Goal: Task Accomplishment & Management: Manage account settings

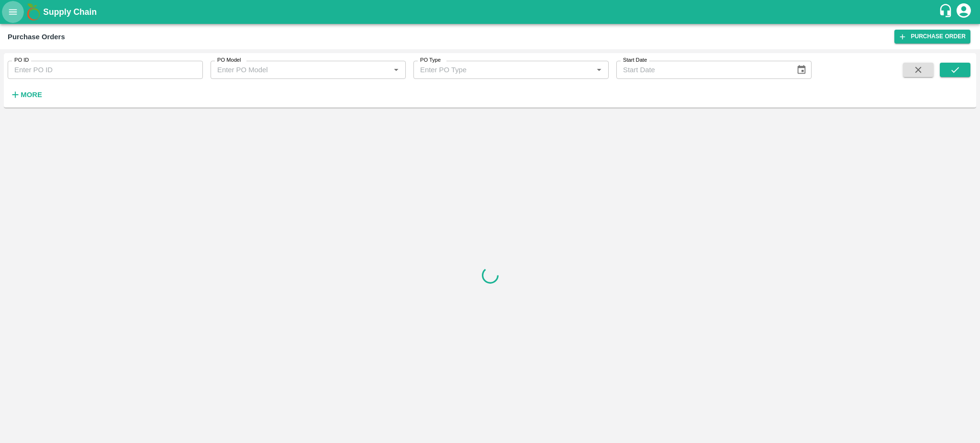
click at [16, 8] on icon "open drawer" at bounding box center [13, 12] width 11 height 11
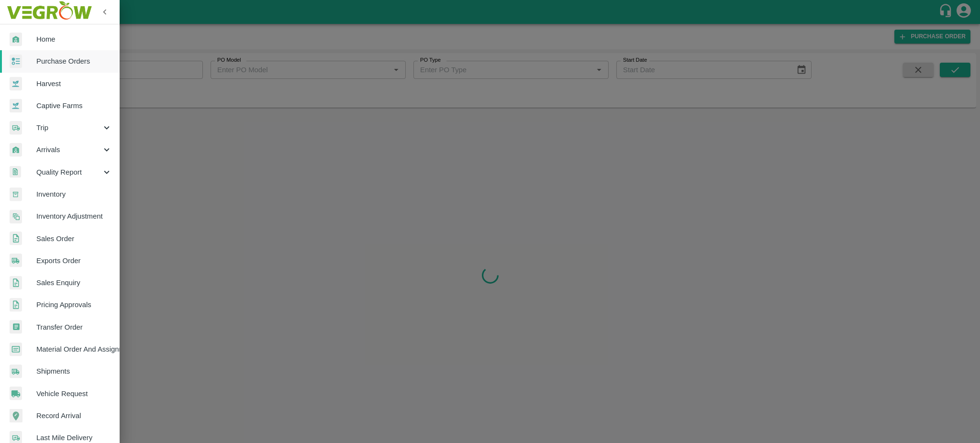
scroll to position [101, 0]
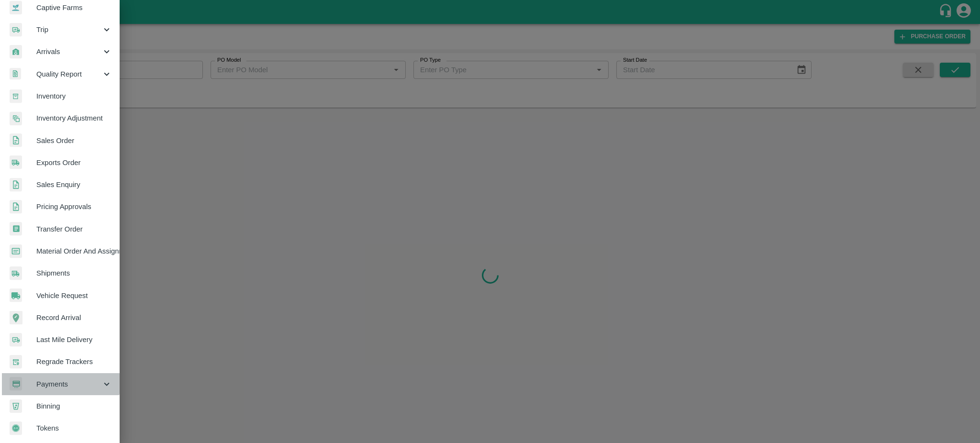
click at [40, 379] on span "Payments" at bounding box center [68, 384] width 65 height 11
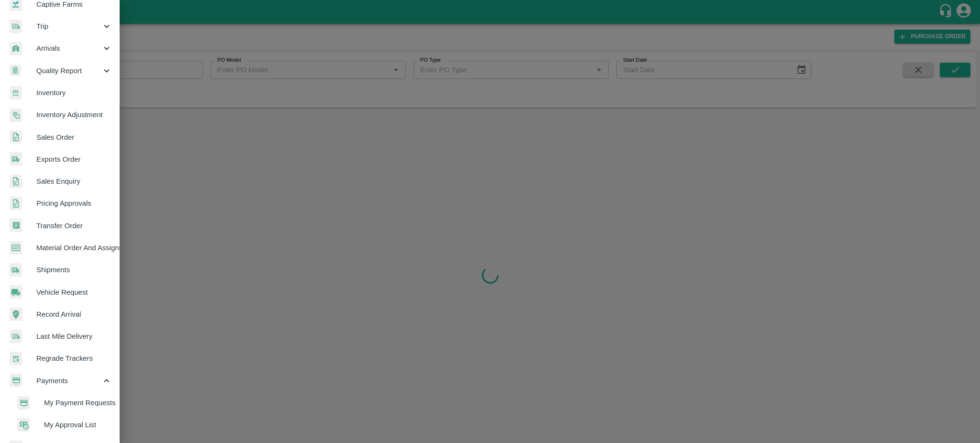
click at [77, 401] on span "My Payment Requests" at bounding box center [78, 403] width 68 height 11
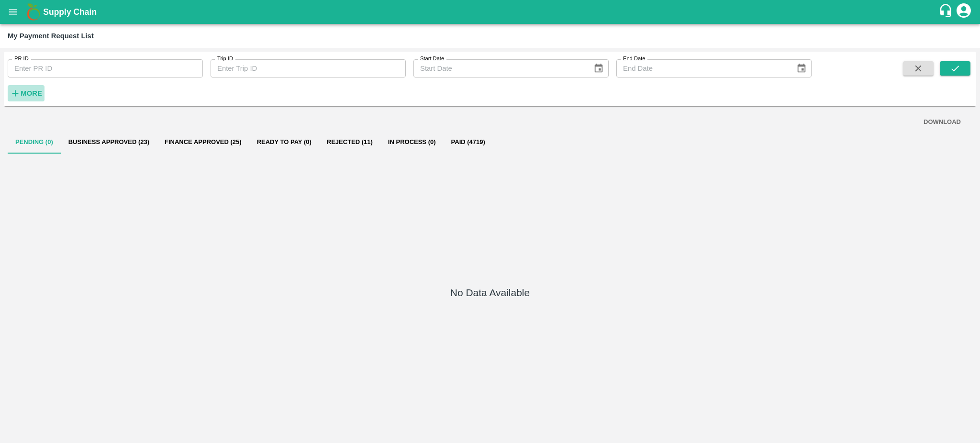
click at [27, 94] on strong "More" at bounding box center [32, 93] width 22 height 8
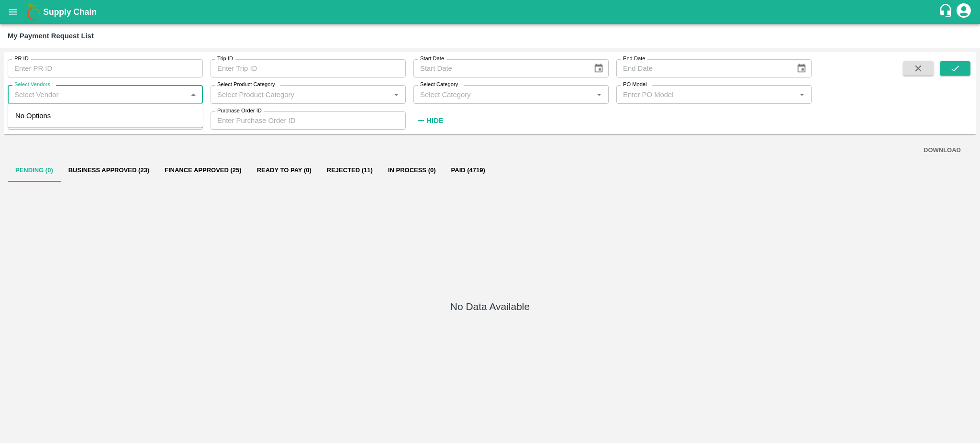
click at [43, 95] on input "Select Vendors" at bounding box center [98, 94] width 174 height 12
click at [57, 116] on div "INTERCONT FREIGHT LINERS PRIVATE LIMITED-Transporter" at bounding box center [107, 122] width 176 height 22
type input "INTERCONT FREIGHT LINERS PRIVATE LIMITED-Transporter"
click at [947, 72] on button "submit" at bounding box center [955, 68] width 31 height 14
click at [351, 167] on button "Rejected (11)" at bounding box center [349, 170] width 61 height 23
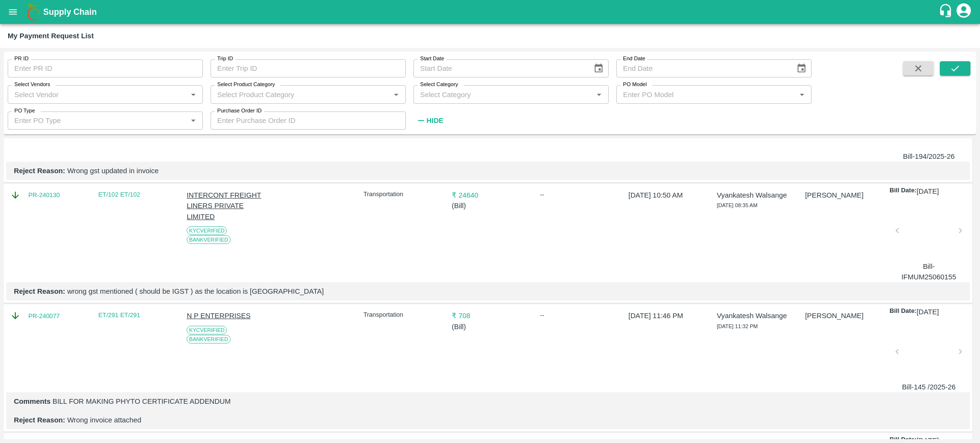
scroll to position [233, 0]
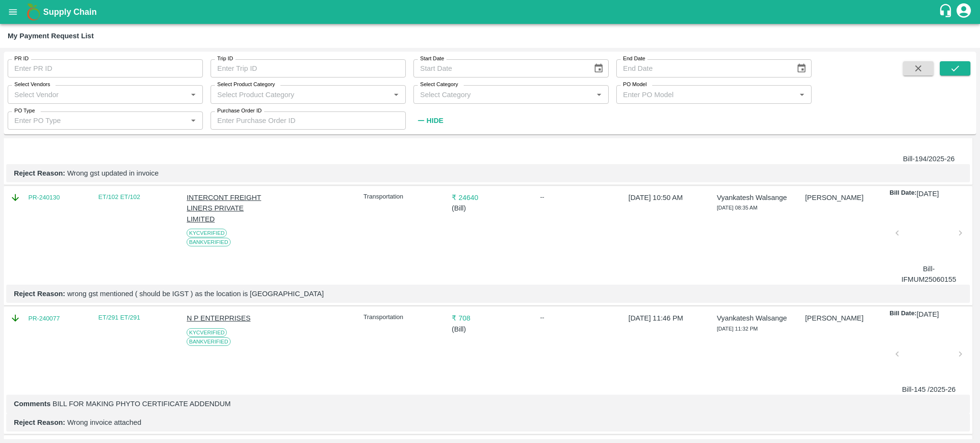
click at [922, 233] on div at bounding box center [928, 235] width 55 height 51
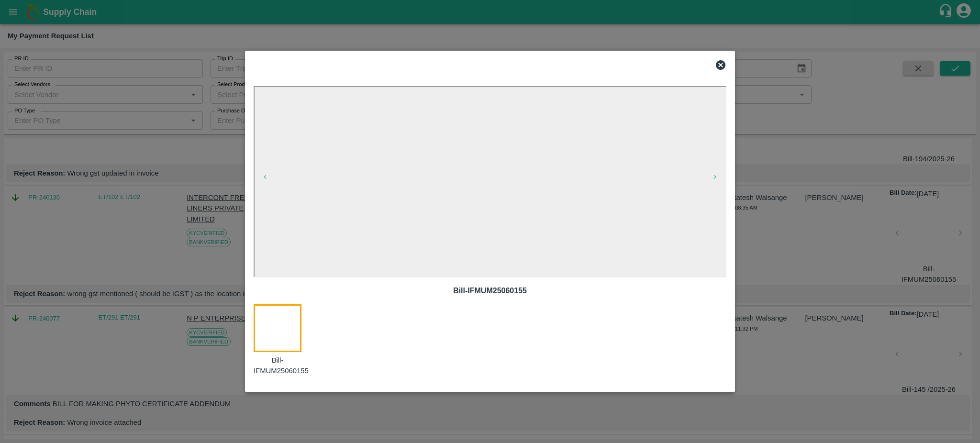
click at [109, 241] on div at bounding box center [490, 221] width 980 height 443
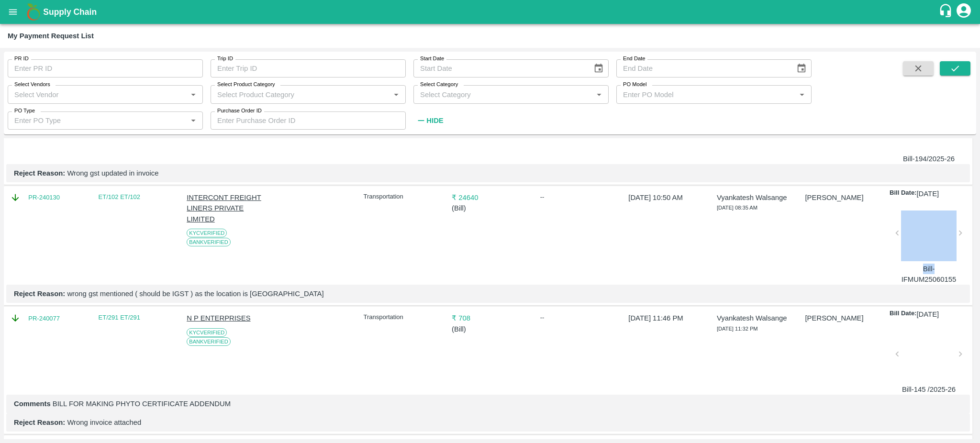
drag, startPoint x: 974, startPoint y: 240, endPoint x: 979, endPoint y: 271, distance: 31.1
click at [979, 271] on div "PR ID PR ID Trip ID Trip ID Start Date Start Date End Date End Date Select Vend…" at bounding box center [490, 245] width 980 height 395
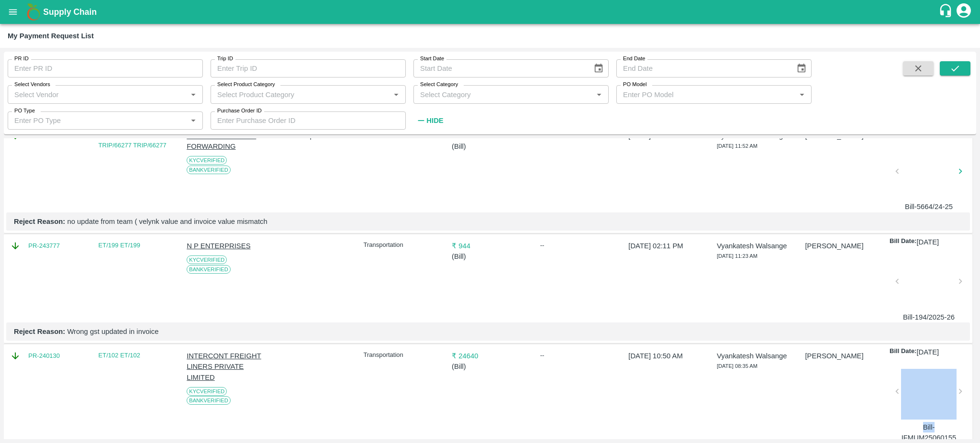
scroll to position [0, 0]
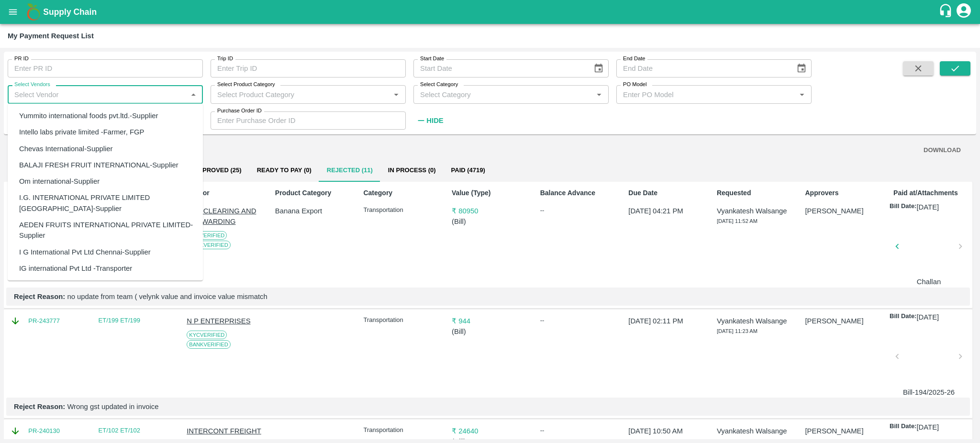
click at [43, 95] on input "Select Vendors" at bounding box center [98, 94] width 174 height 12
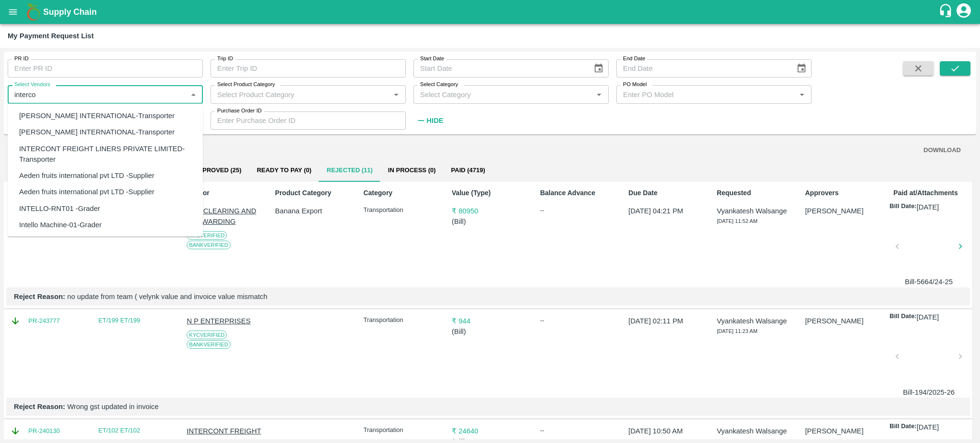
click at [109, 150] on div "INTERCONT FREIGHT LINERS PRIVATE LIMITED-Transporter" at bounding box center [107, 154] width 176 height 22
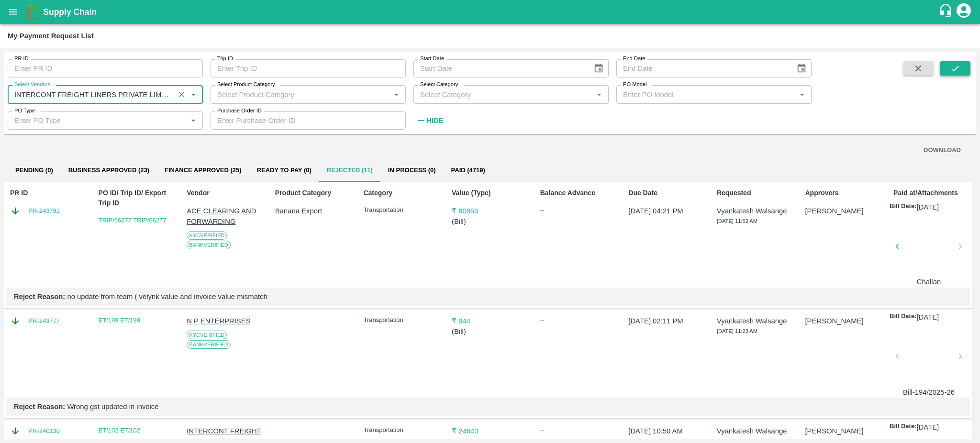
type input "INTERCONT FREIGHT LINERS PRIVATE LIMITED-Transporter"
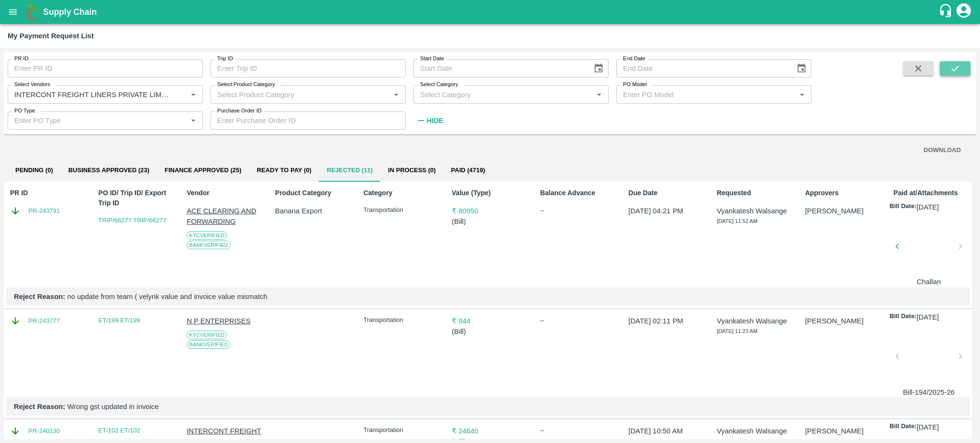
click at [953, 67] on icon "submit" at bounding box center [955, 68] width 11 height 11
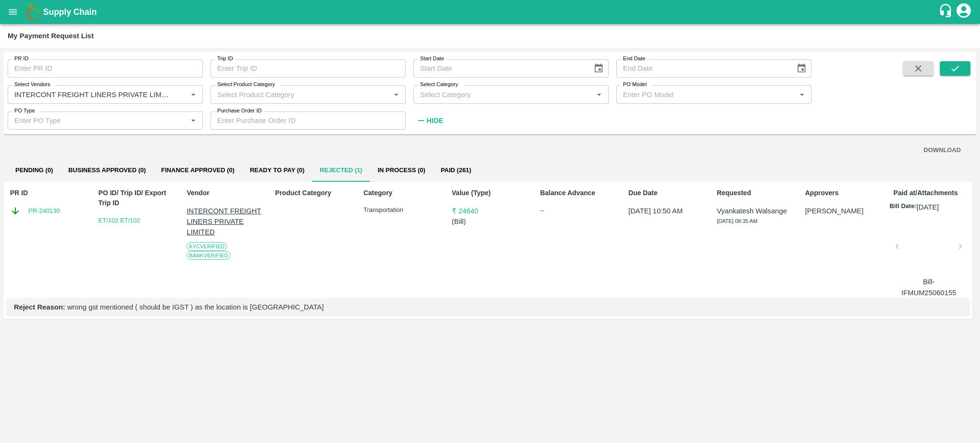
click at [929, 242] on div at bounding box center [928, 249] width 55 height 51
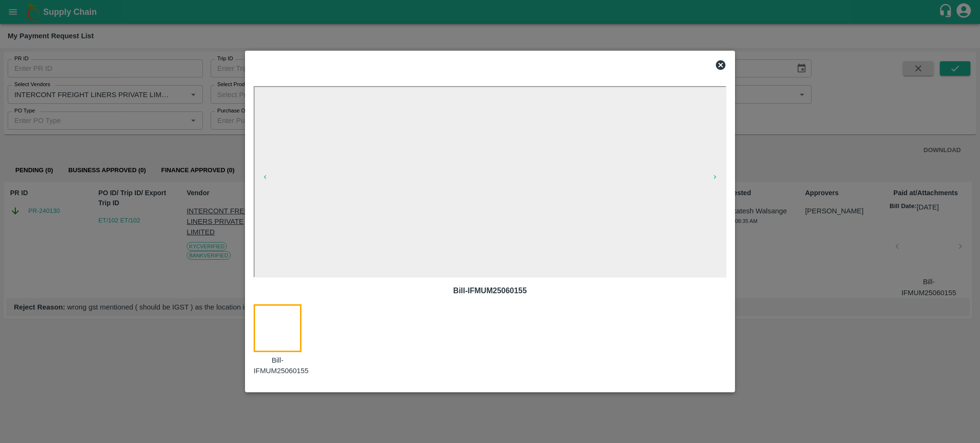
click at [720, 61] on icon at bounding box center [721, 65] width 10 height 10
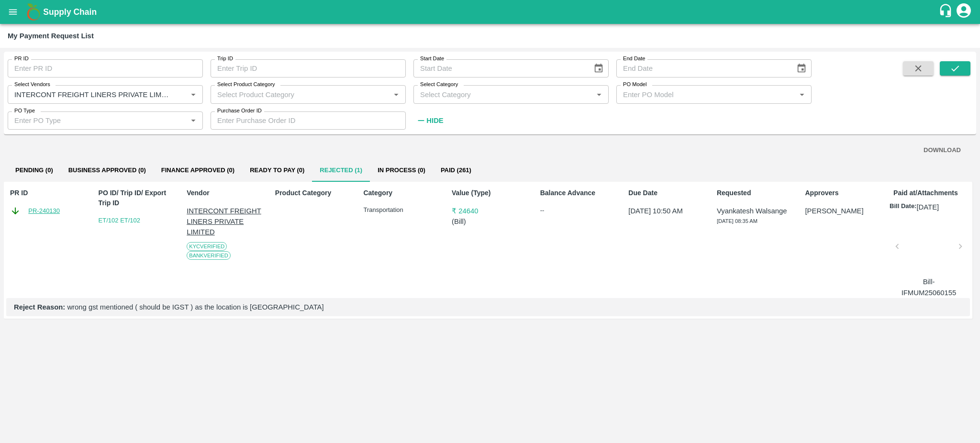
click at [35, 209] on link "PR-240130" at bounding box center [44, 211] width 32 height 10
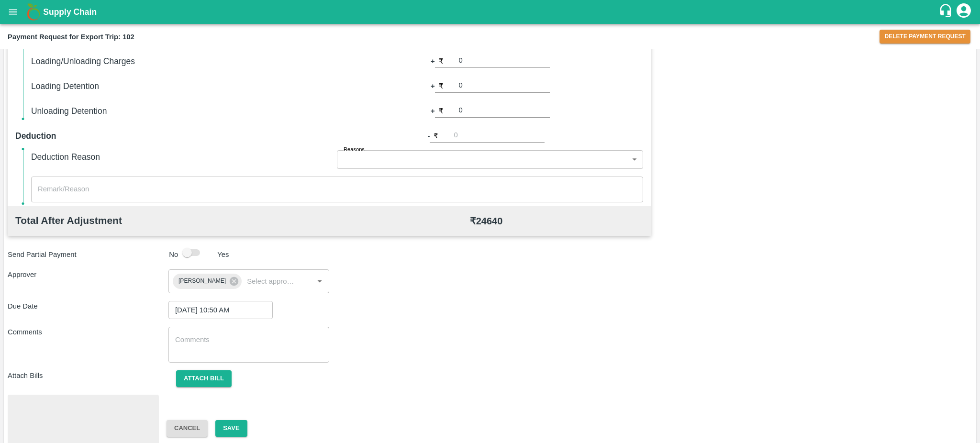
scroll to position [271, 0]
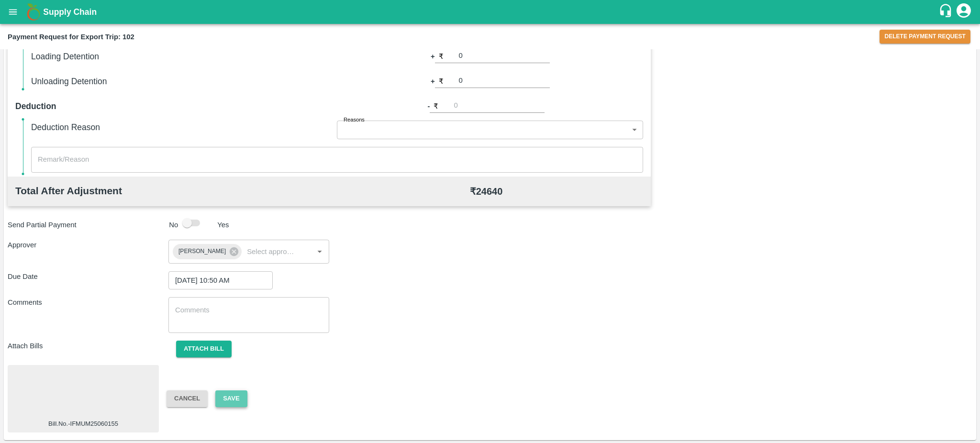
click at [236, 400] on button "Save" at bounding box center [231, 398] width 32 height 17
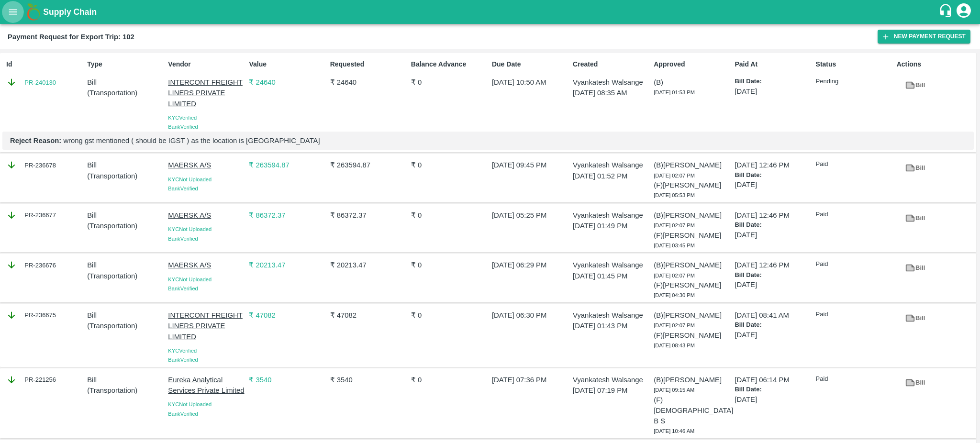
click at [11, 10] on icon "open drawer" at bounding box center [13, 11] width 8 height 5
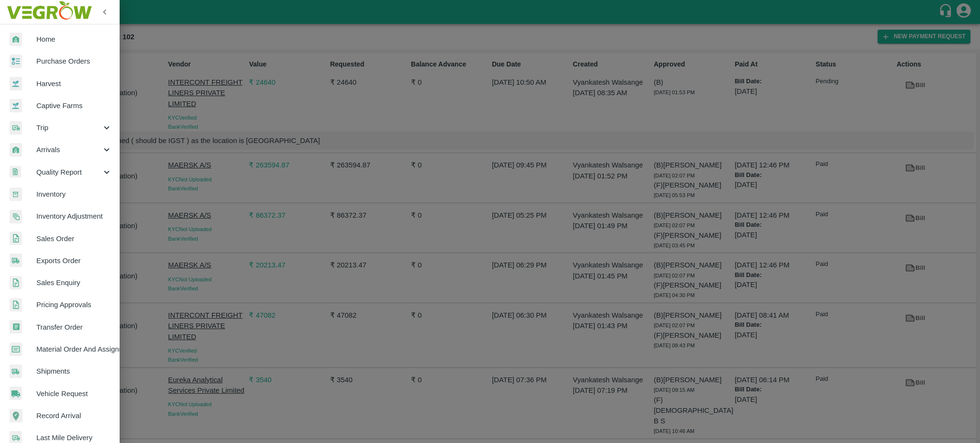
scroll to position [101, 0]
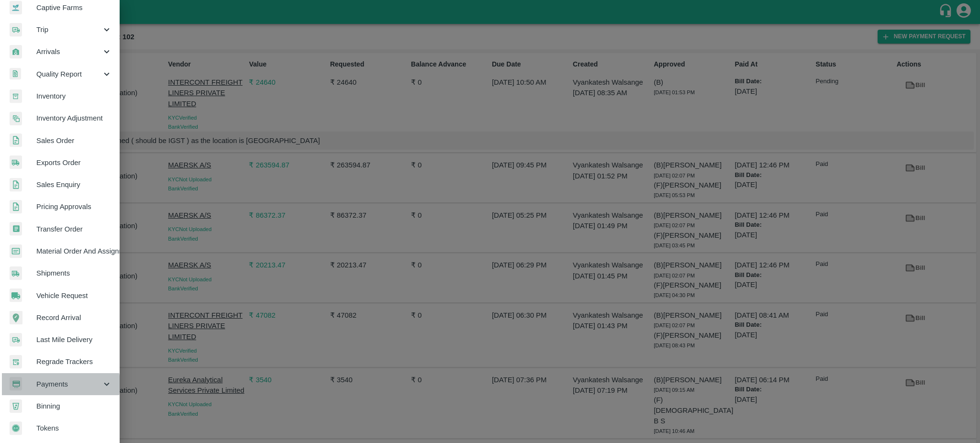
click at [47, 380] on span "Payments" at bounding box center [68, 384] width 65 height 11
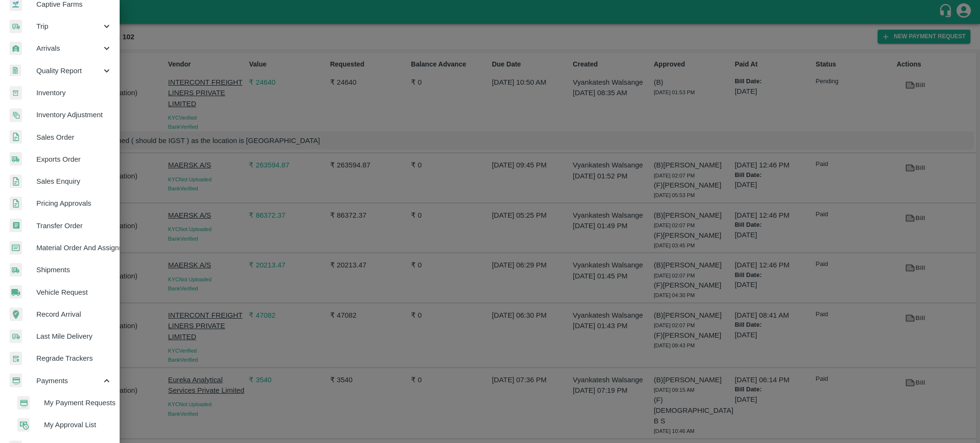
click at [71, 402] on span "My Payment Requests" at bounding box center [78, 403] width 68 height 11
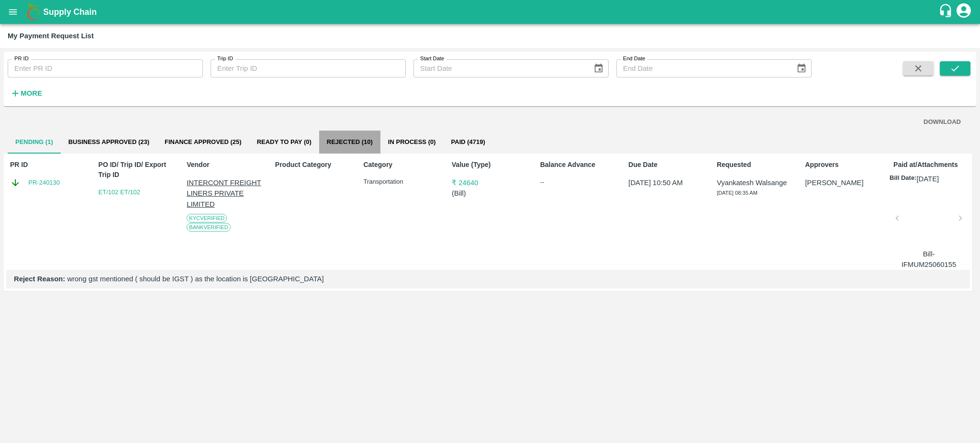
click at [360, 138] on button "Rejected (10)" at bounding box center [349, 142] width 61 height 23
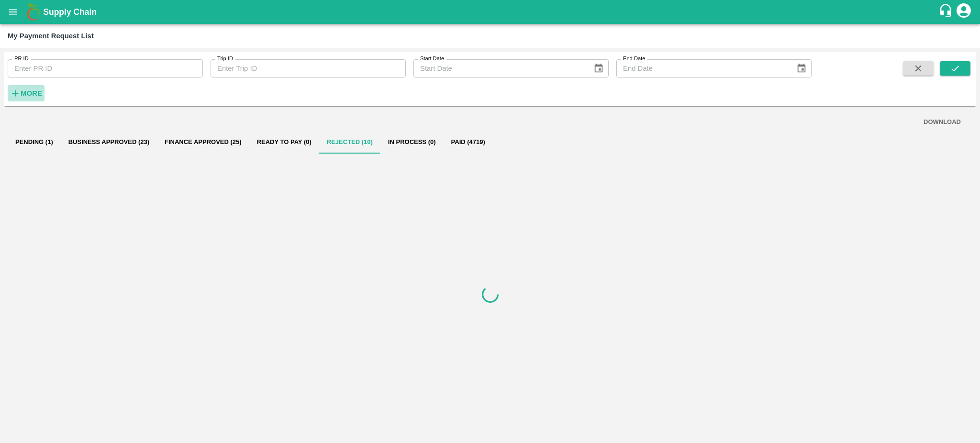
click at [24, 90] on strong "More" at bounding box center [32, 93] width 22 height 8
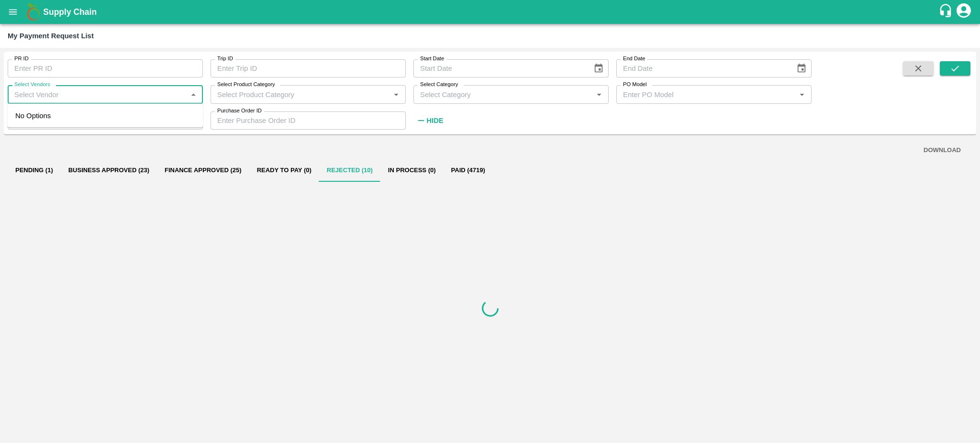
click at [63, 97] on input "Select Vendors" at bounding box center [98, 94] width 174 height 12
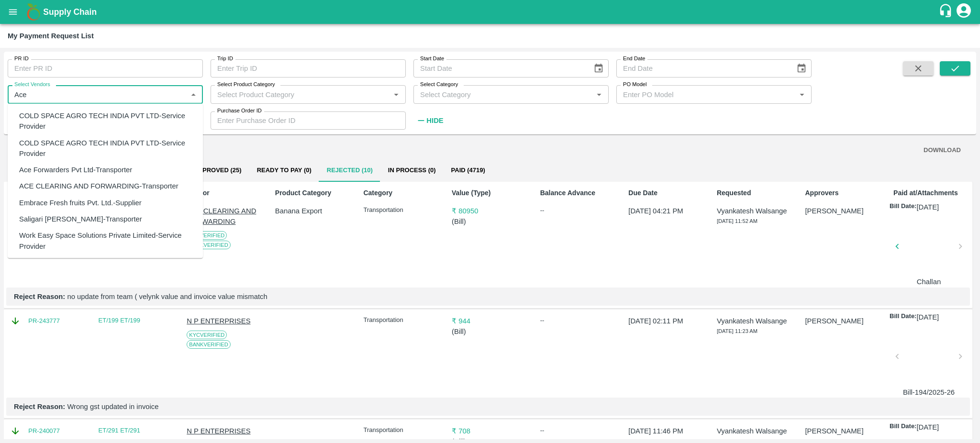
click at [59, 167] on div "Ace Forwarders Pvt Ltd-Transporter" at bounding box center [75, 170] width 113 height 11
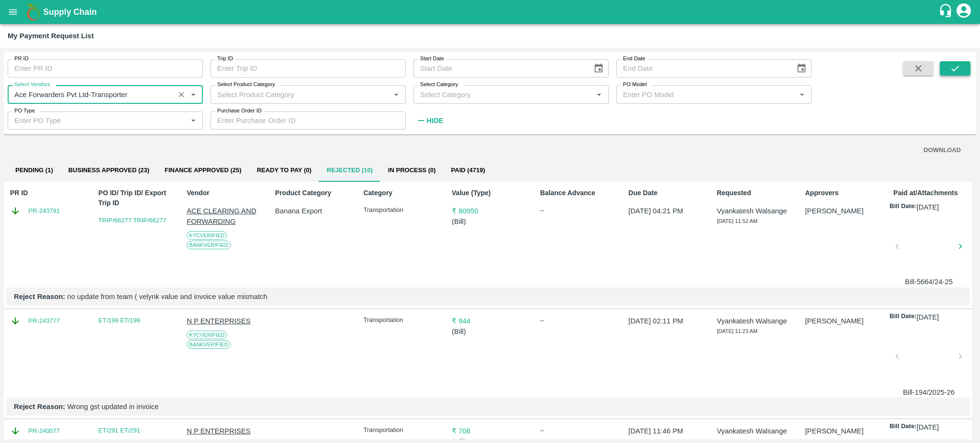
type input "Ace Forwarders Pvt Ltd-Transporter"
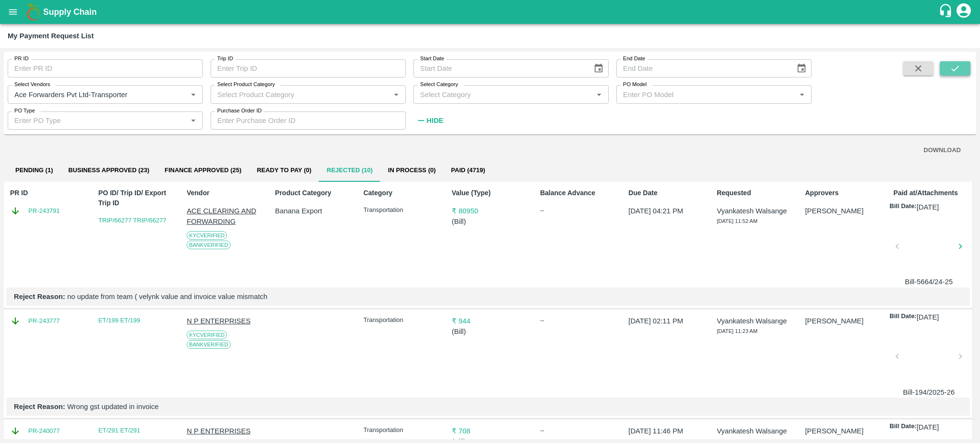
click at [946, 66] on button "submit" at bounding box center [955, 68] width 31 height 14
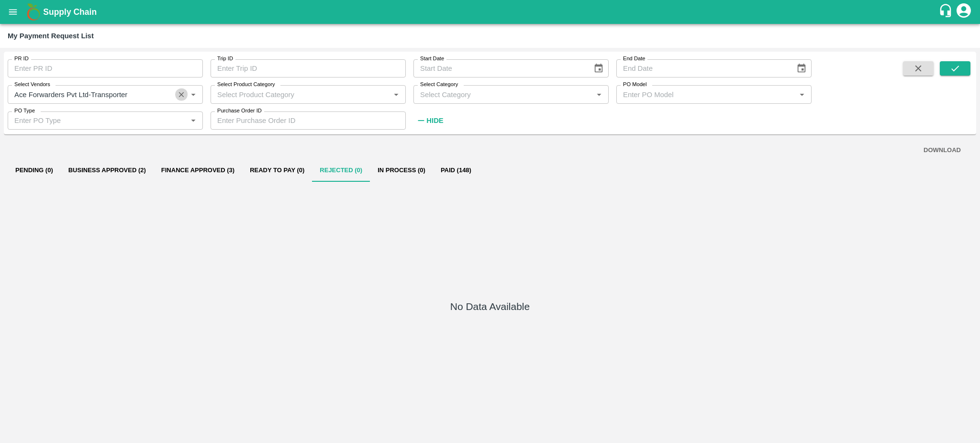
click at [179, 93] on icon "Clear" at bounding box center [181, 94] width 9 height 9
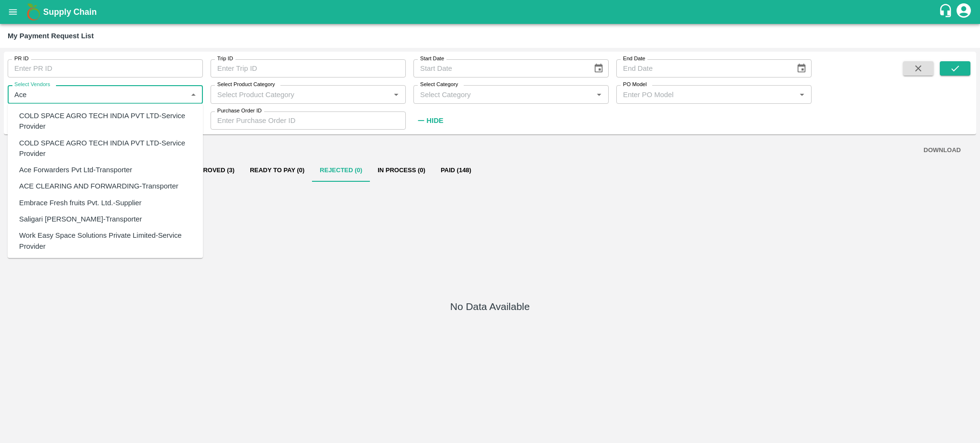
click at [67, 186] on div "ACE CLEARING AND FORWARDING-Transporter" at bounding box center [98, 186] width 159 height 11
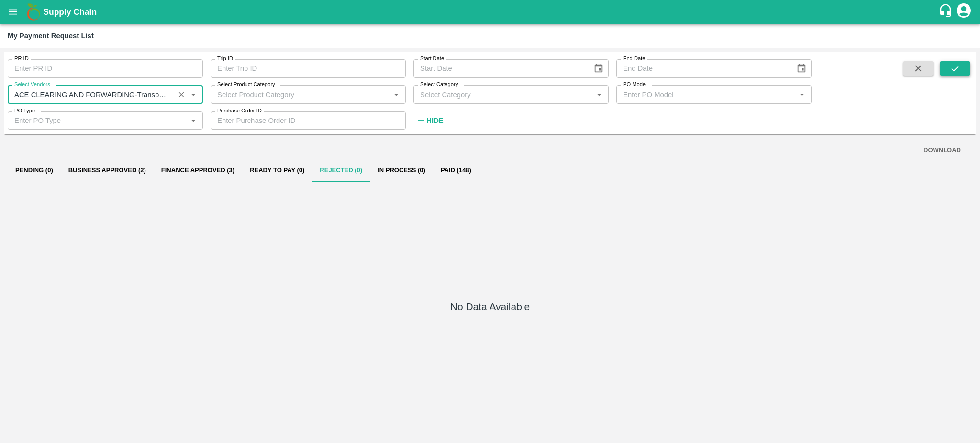
type input "ACE CLEARING AND FORWARDING-Transporter"
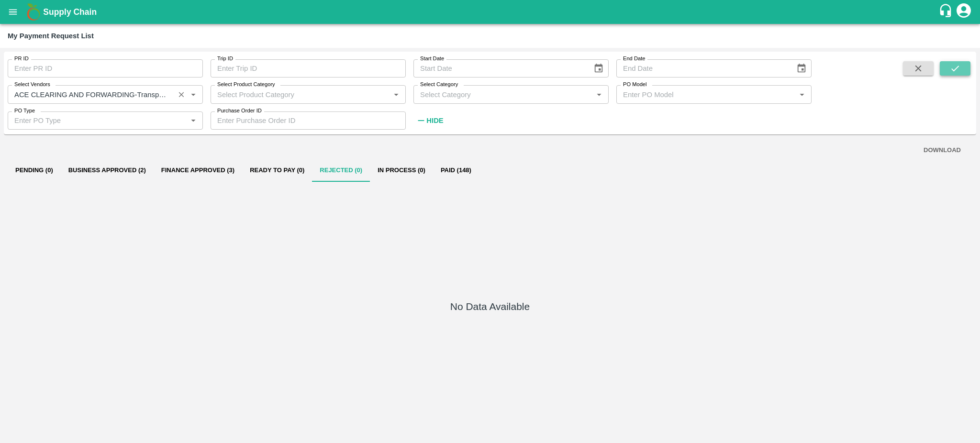
click at [953, 72] on icon "submit" at bounding box center [955, 68] width 11 height 11
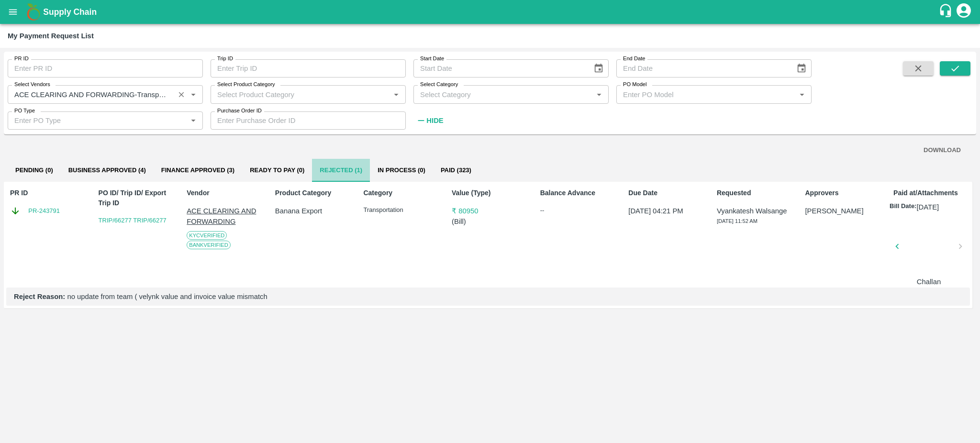
click at [340, 169] on button "Rejected (1)" at bounding box center [341, 170] width 58 height 23
click at [43, 209] on link "PR-243791" at bounding box center [44, 211] width 32 height 10
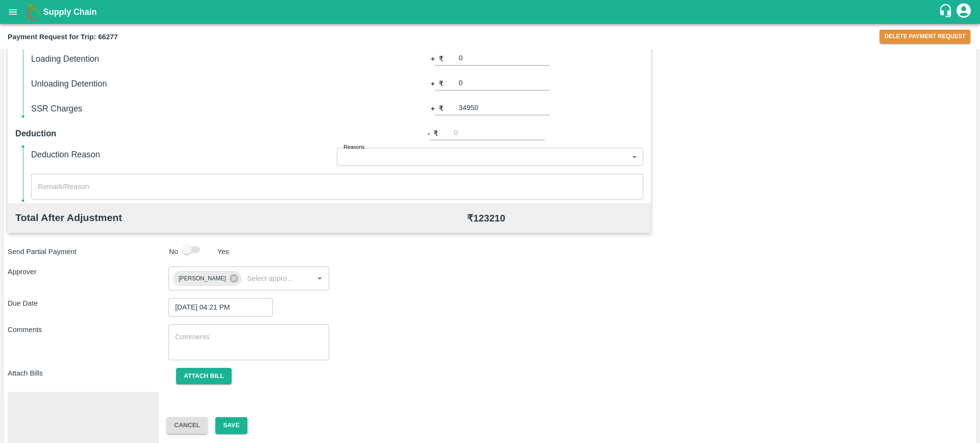
scroll to position [377, 0]
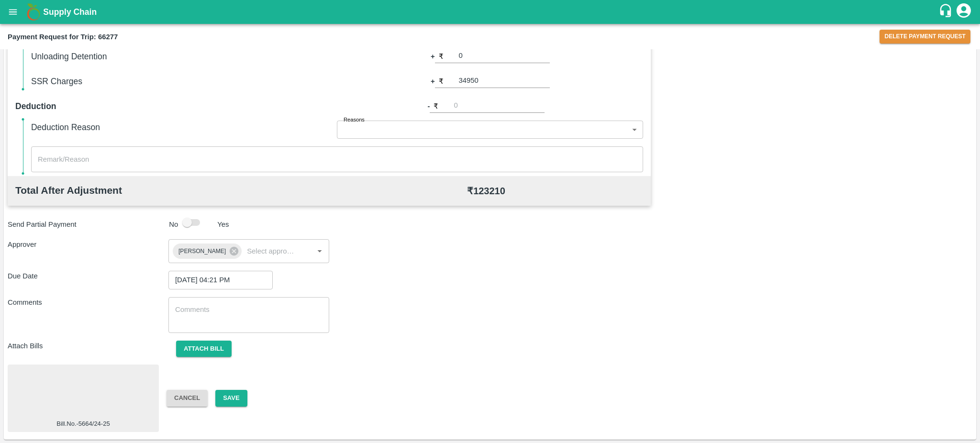
click at [93, 390] on div at bounding box center [83, 393] width 144 height 51
click at [924, 33] on button "Delete Payment Request" at bounding box center [924, 37] width 91 height 14
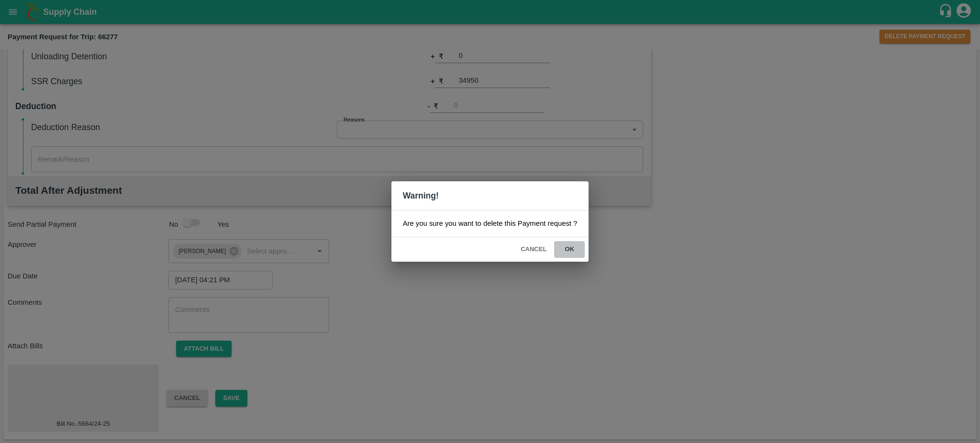
click at [569, 248] on button "ok" at bounding box center [569, 249] width 31 height 17
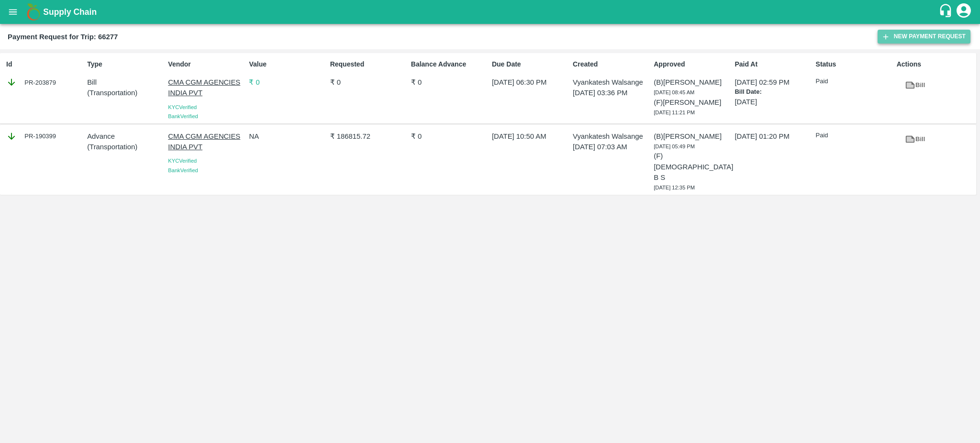
click at [914, 33] on button "New Payment Request" at bounding box center [923, 37] width 93 height 14
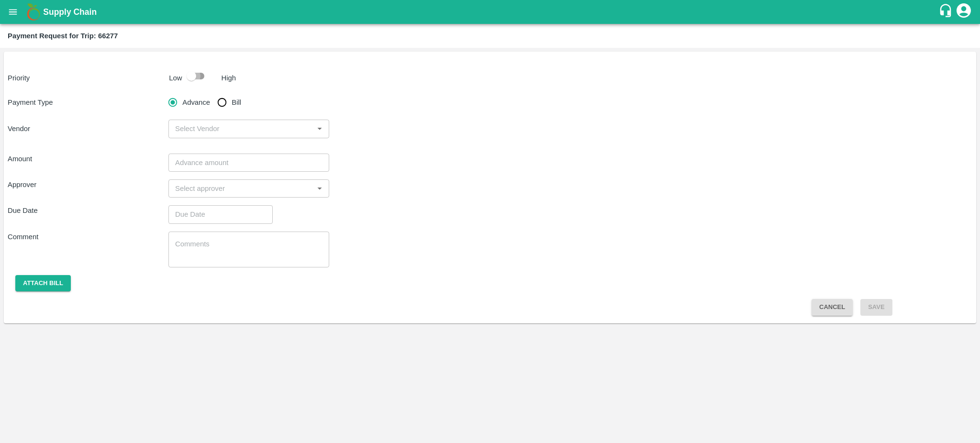
click at [196, 80] on input "checkbox" at bounding box center [191, 76] width 55 height 18
checkbox input "true"
click at [222, 103] on input "Bill" at bounding box center [221, 102] width 19 height 19
radio input "true"
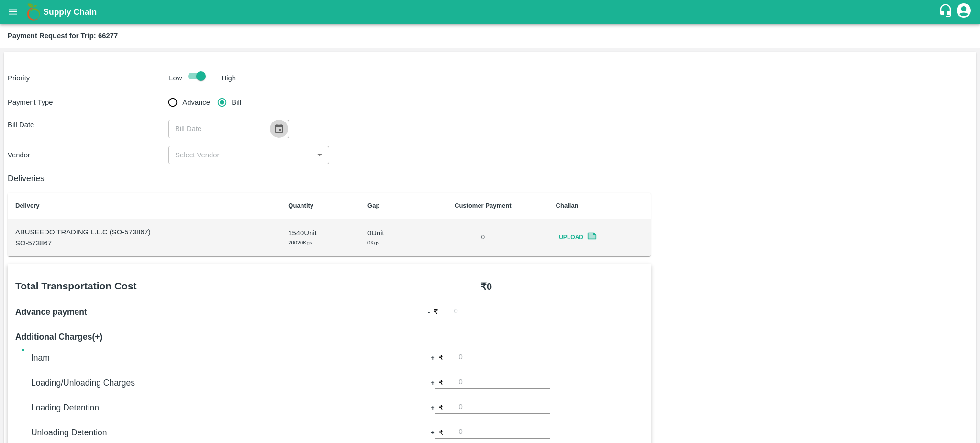
click at [275, 128] on icon "Choose date" at bounding box center [279, 128] width 11 height 11
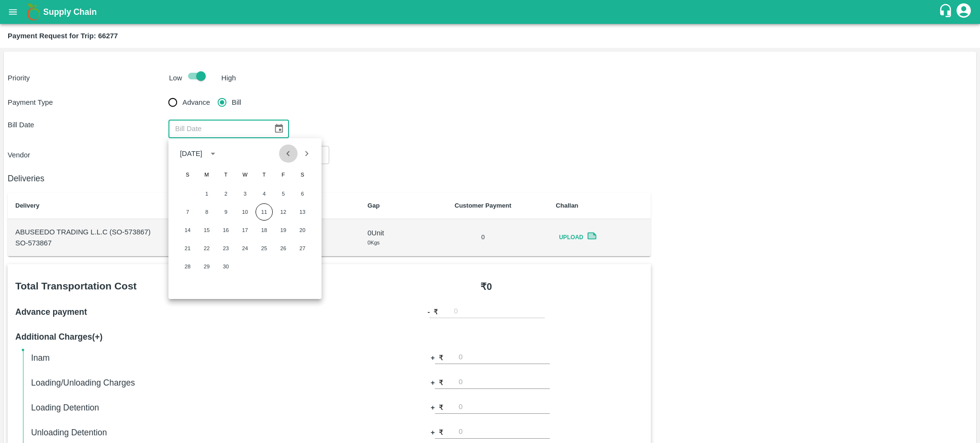
click at [288, 157] on icon "Previous month" at bounding box center [288, 153] width 11 height 11
click at [185, 253] on button "17" at bounding box center [187, 248] width 17 height 17
type input "17/08/2025"
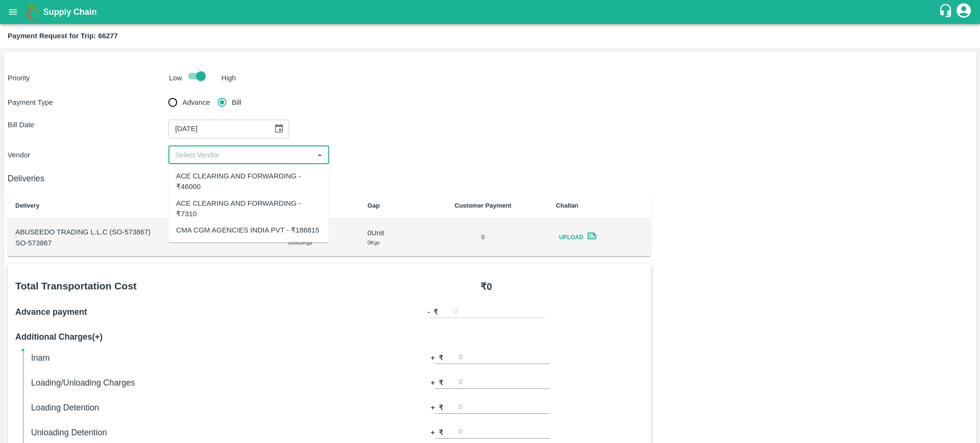
click at [302, 156] on input "input" at bounding box center [240, 155] width 139 height 12
click at [221, 177] on div "ACE CLEARING AND FORWARDING - ₹46000" at bounding box center [248, 182] width 145 height 22
type input "ACE CLEARING AND FORWARDING - ₹46000"
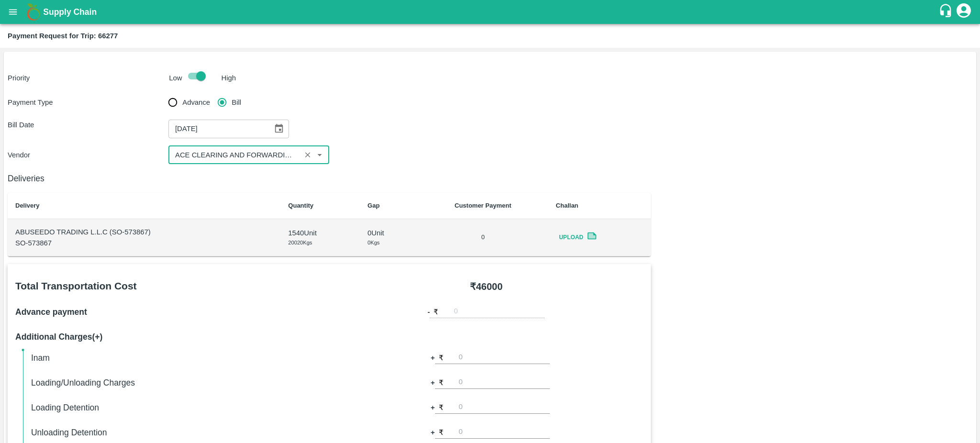
scroll to position [320, 0]
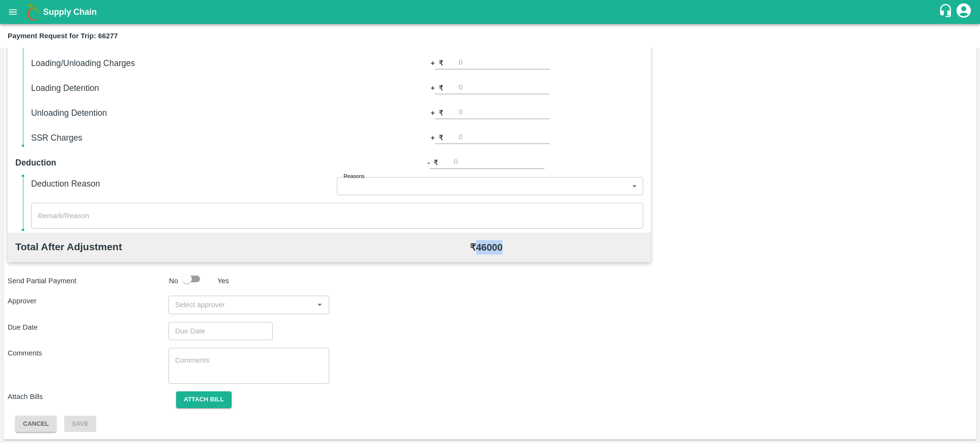
drag, startPoint x: 476, startPoint y: 247, endPoint x: 508, endPoint y: 245, distance: 32.1
click at [508, 245] on div "₹ 46000" at bounding box center [486, 247] width 314 height 14
copy b "46000"
click at [464, 136] on input "number" at bounding box center [504, 137] width 91 height 13
type input "34950"
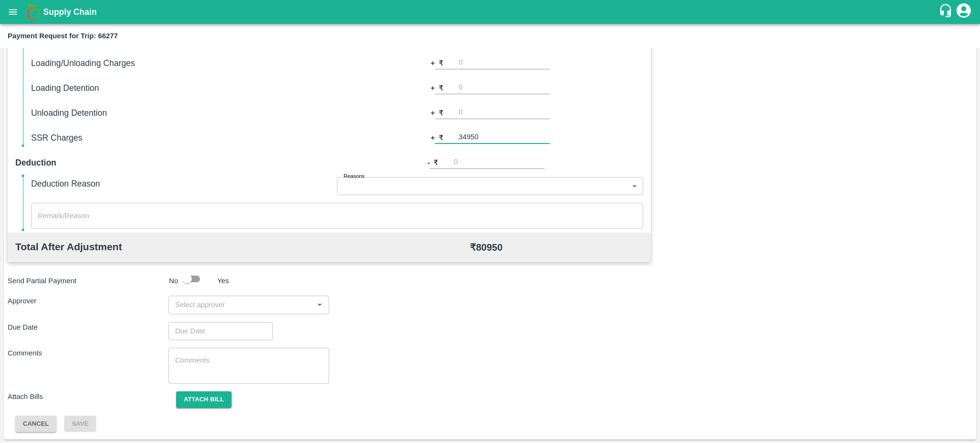
click at [284, 307] on input "input" at bounding box center [240, 305] width 139 height 12
type input "Prasad"
click at [210, 328] on div "[PERSON_NAME]" at bounding box center [228, 330] width 58 height 11
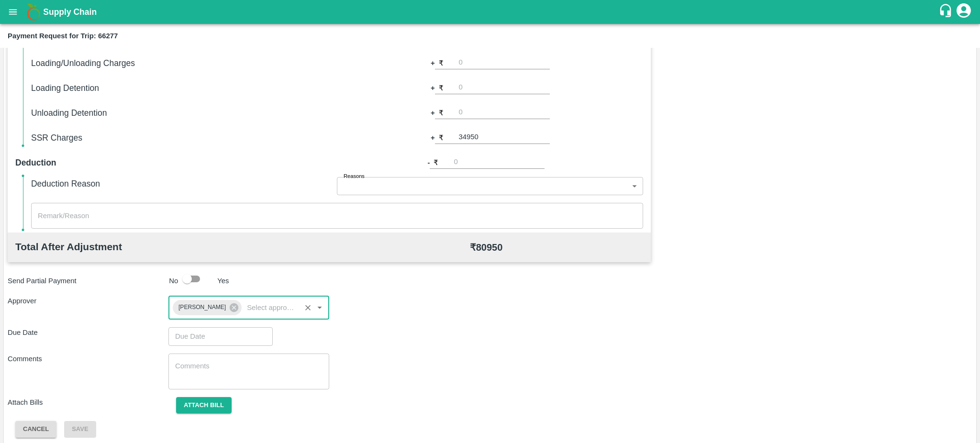
type input "DD/MM/YYYY hh:mm aa"
click at [211, 333] on input "DD/MM/YYYY hh:mm aa" at bounding box center [217, 336] width 98 height 18
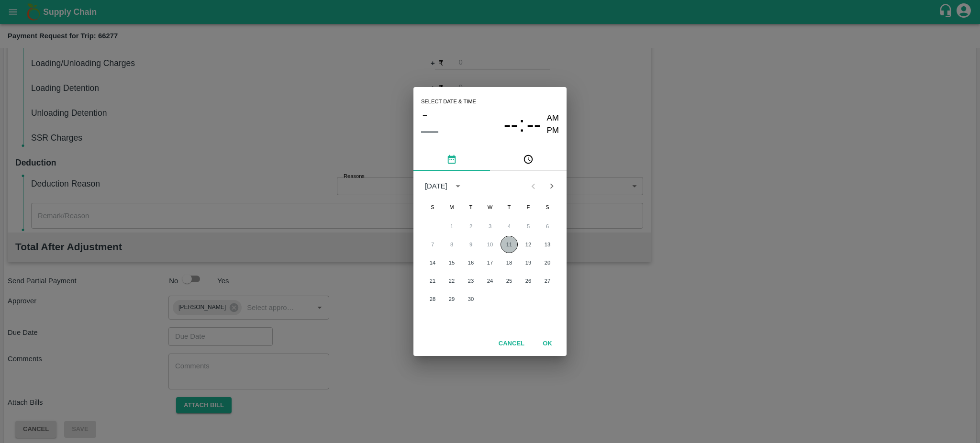
click at [510, 243] on button "11" at bounding box center [508, 244] width 17 height 17
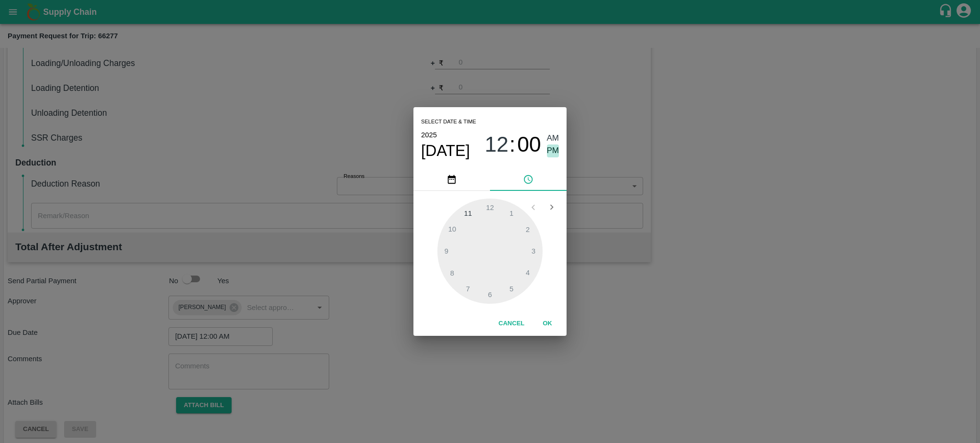
click at [550, 152] on span "PM" at bounding box center [553, 150] width 12 height 13
click at [490, 293] on div at bounding box center [489, 251] width 105 height 105
type input "11/09/2025 06:30 PM"
click at [490, 293] on div at bounding box center [489, 251] width 105 height 105
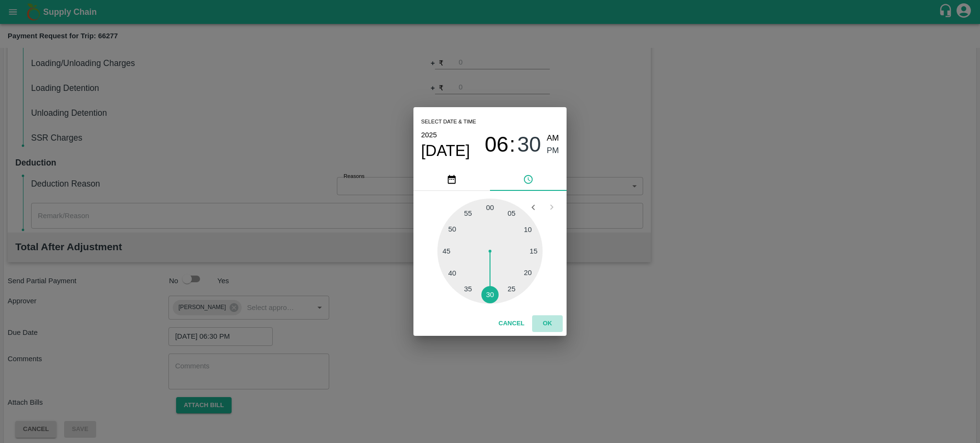
click at [547, 321] on button "OK" at bounding box center [547, 323] width 31 height 17
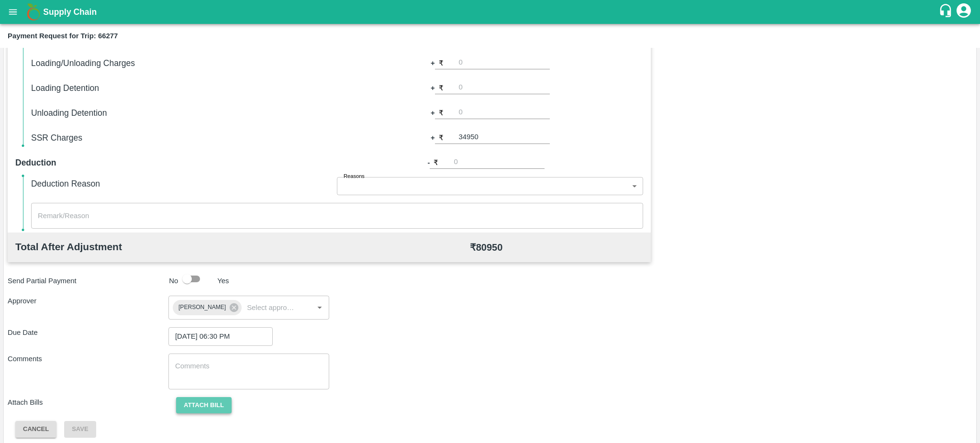
click at [205, 402] on button "Attach bill" at bounding box center [203, 405] width 55 height 17
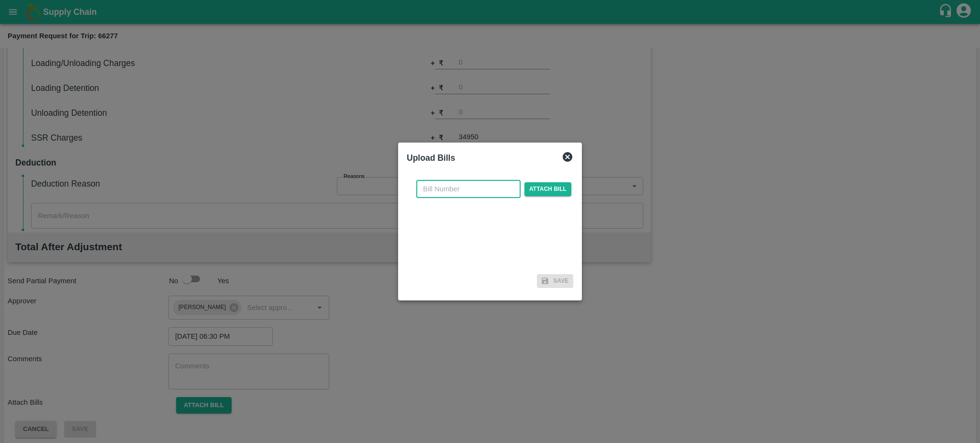
click at [446, 188] on input "text" at bounding box center [468, 189] width 104 height 18
paste input "5664/24-25"
type input "5664/24-25"
click at [556, 189] on span "Attach bill" at bounding box center [547, 189] width 47 height 14
click at [0, 0] on input "Attach bill" at bounding box center [0, 0] width 0 height 0
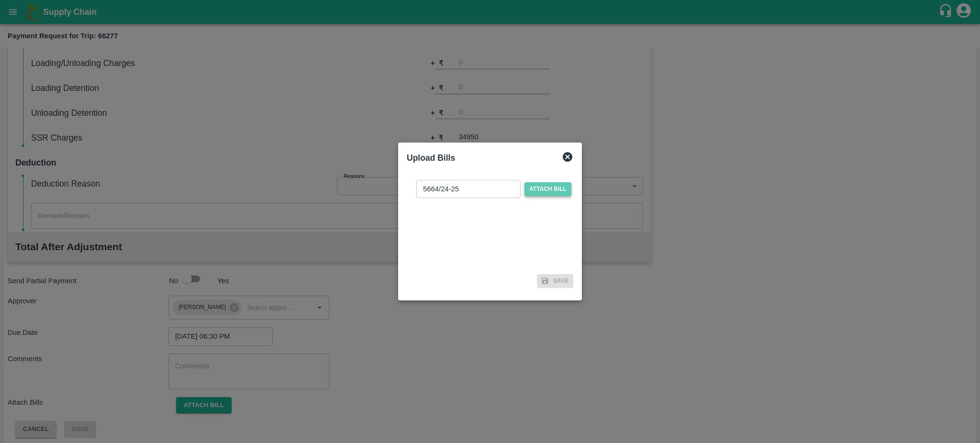
click at [552, 184] on span "Attach bill" at bounding box center [547, 189] width 47 height 14
click at [0, 0] on input "Attach bill" at bounding box center [0, 0] width 0 height 0
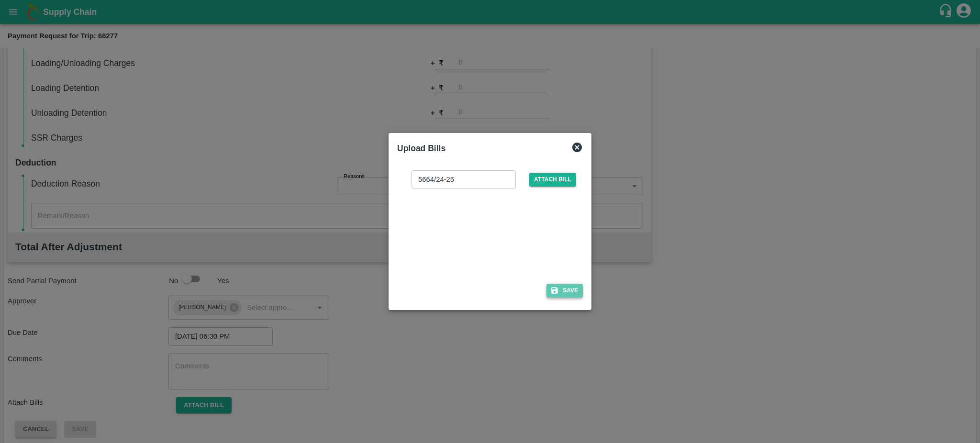
click at [563, 292] on button "Save" at bounding box center [564, 291] width 36 height 14
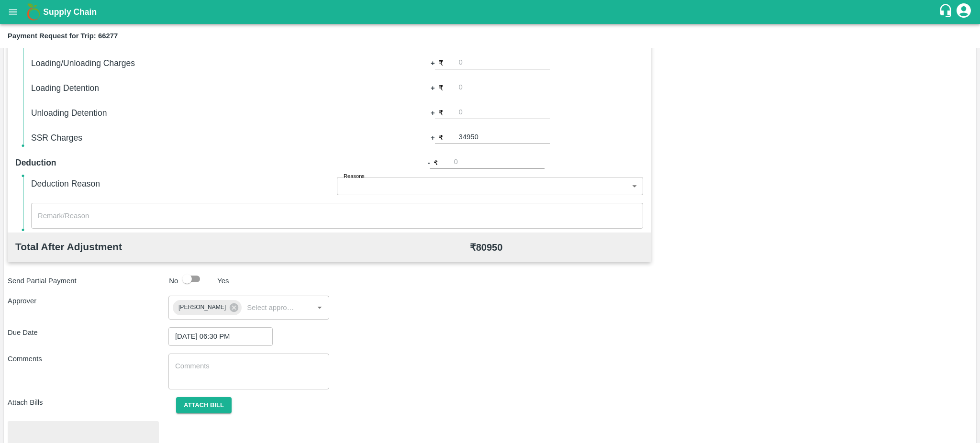
scroll to position [376, 0]
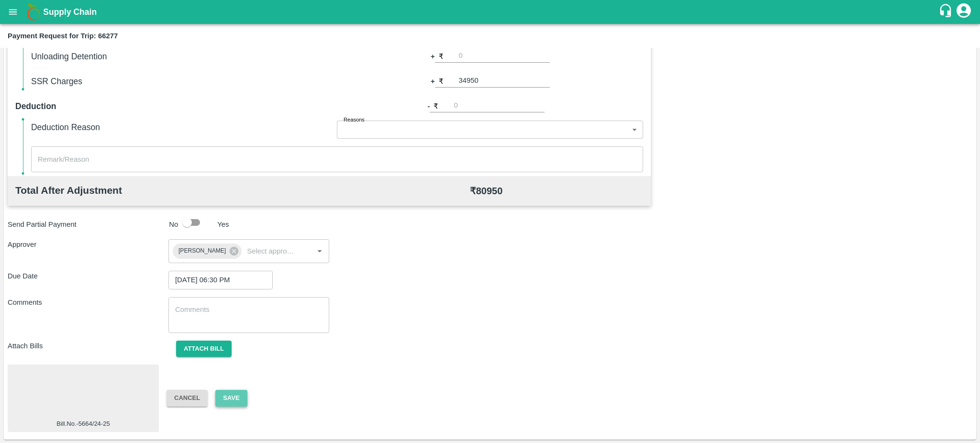
click at [235, 398] on button "Save" at bounding box center [231, 398] width 32 height 17
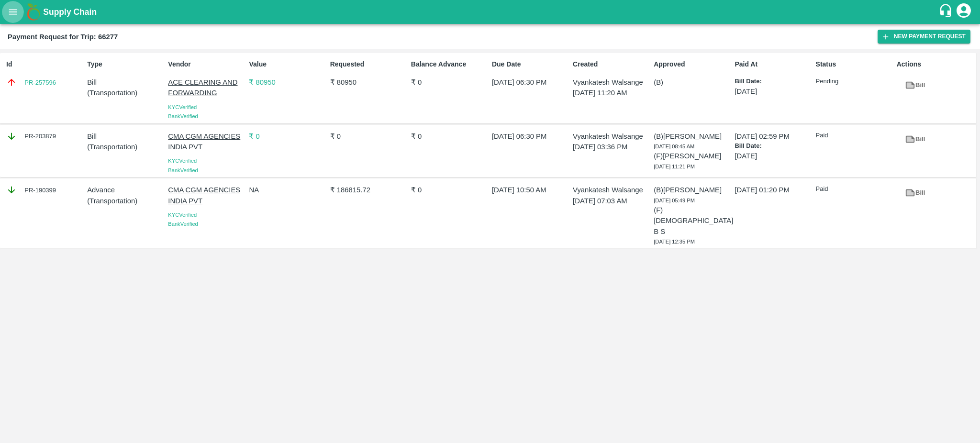
click at [13, 11] on icon "open drawer" at bounding box center [13, 12] width 11 height 11
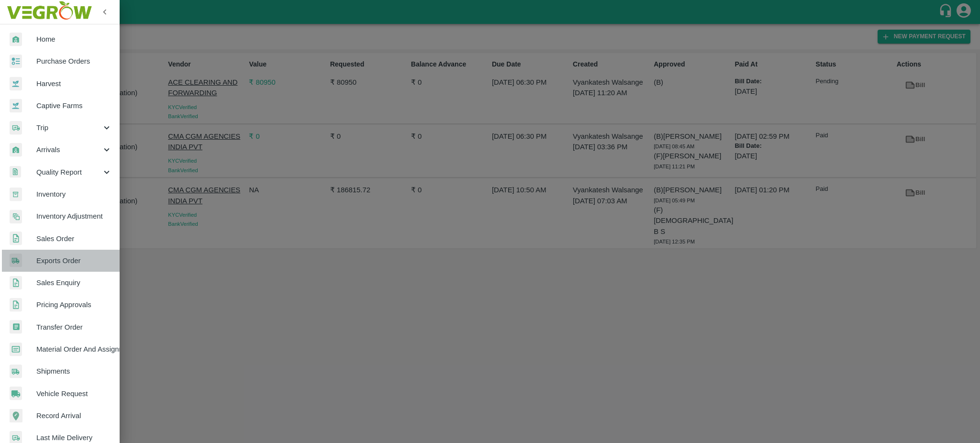
click at [60, 258] on span "Exports Order" at bounding box center [74, 260] width 76 height 11
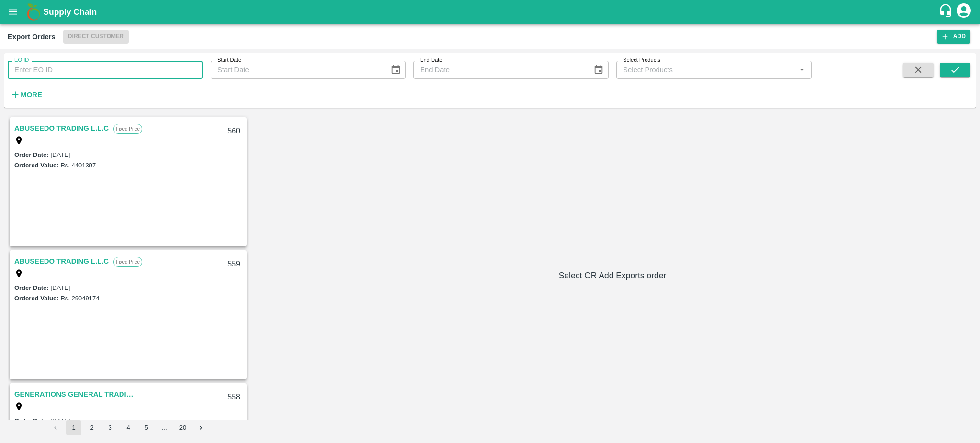
click at [37, 66] on input "EO ID" at bounding box center [105, 70] width 195 height 18
click at [962, 71] on button "submit" at bounding box center [955, 70] width 31 height 14
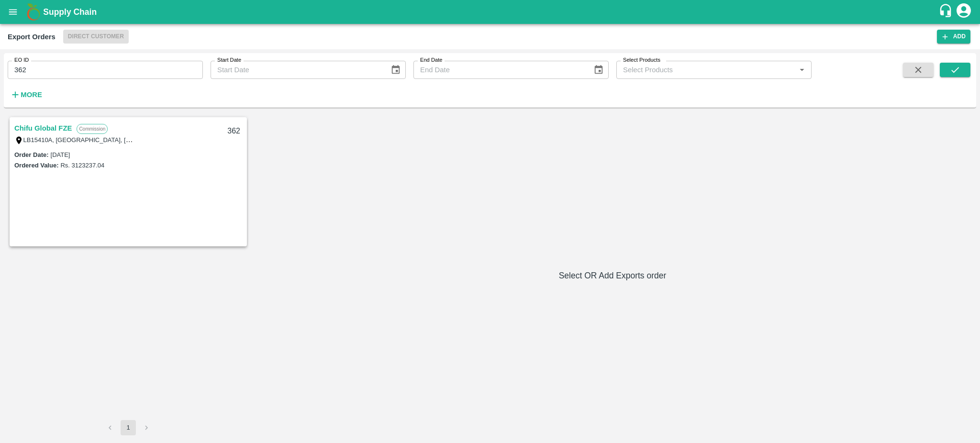
click at [57, 129] on link "Chifu Global FZE" at bounding box center [42, 128] width 57 height 12
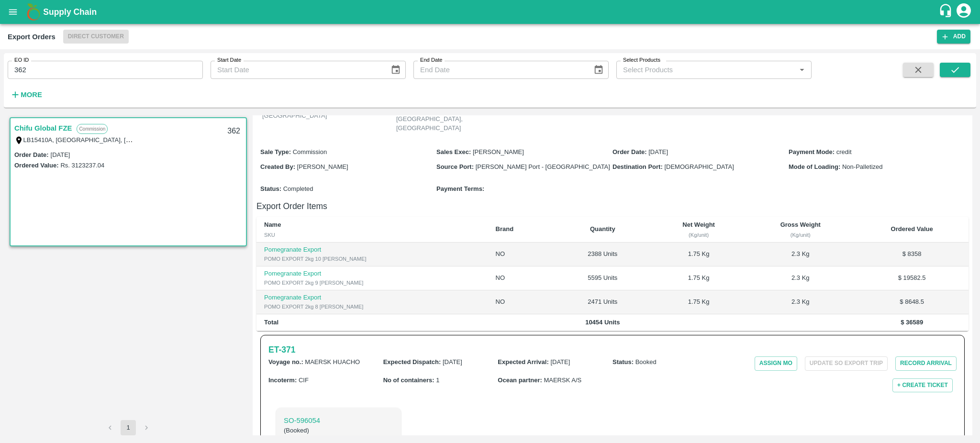
scroll to position [142, 0]
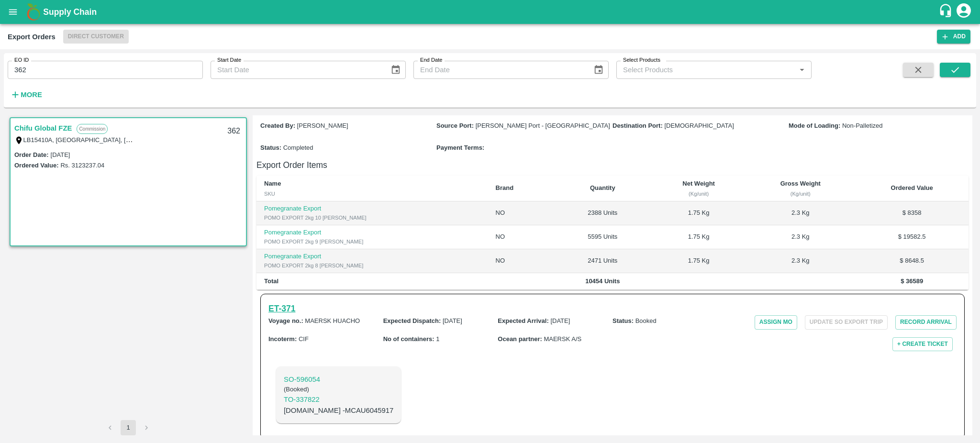
click at [291, 302] on h6 "ET- 371" at bounding box center [281, 308] width 27 height 13
click at [288, 302] on h6 "ET- 371" at bounding box center [281, 308] width 27 height 13
click at [58, 66] on input "362" at bounding box center [105, 70] width 195 height 18
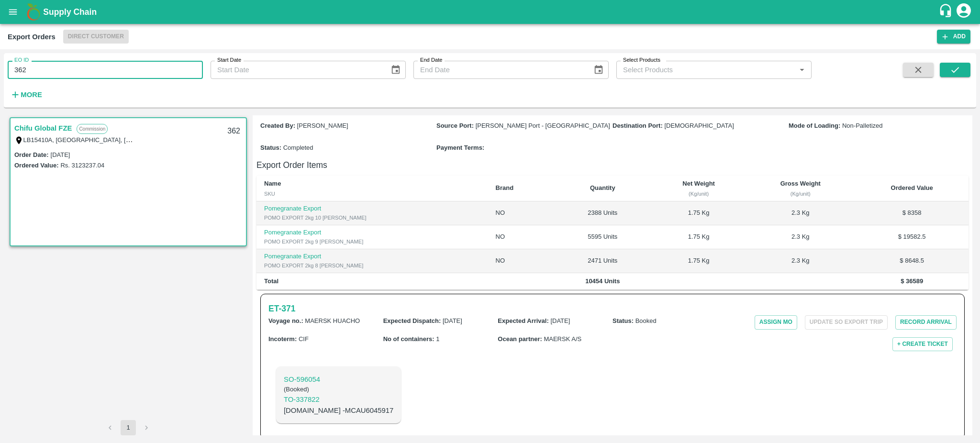
type input "362"
click at [959, 65] on icon "submit" at bounding box center [955, 70] width 11 height 11
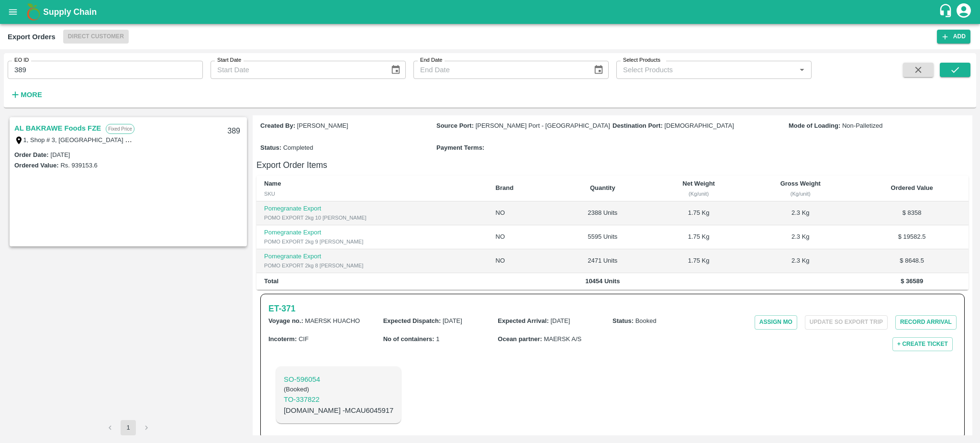
click at [48, 127] on link "AL BAKRAWE Foods FZE" at bounding box center [57, 128] width 87 height 12
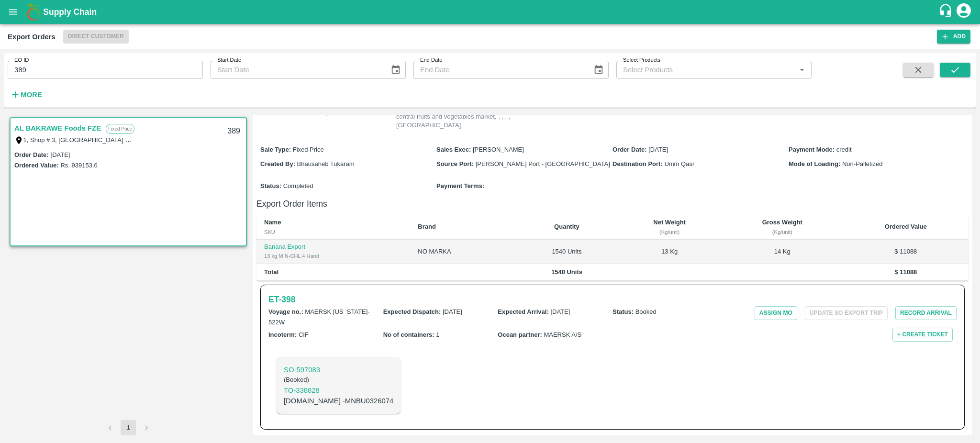
scroll to position [94, 0]
click at [274, 299] on h6 "ET- 398" at bounding box center [281, 299] width 27 height 13
click at [49, 67] on input "389" at bounding box center [105, 70] width 195 height 18
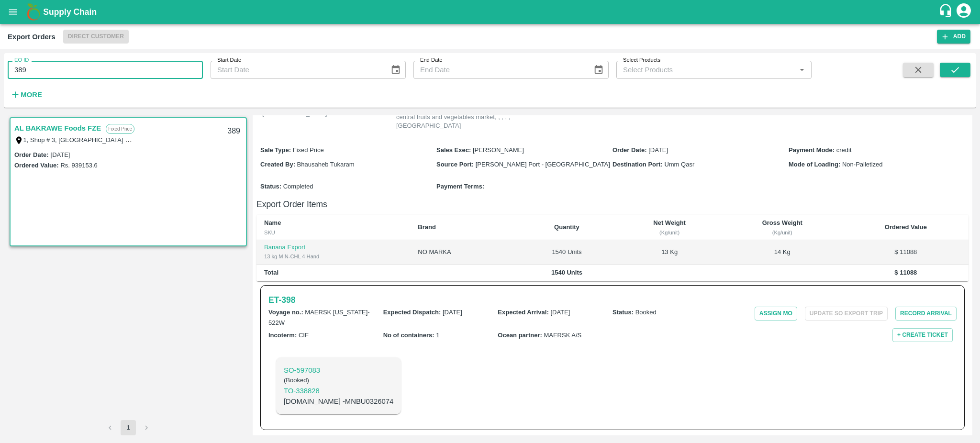
type input "389"
click at [965, 67] on button "submit" at bounding box center [955, 70] width 31 height 14
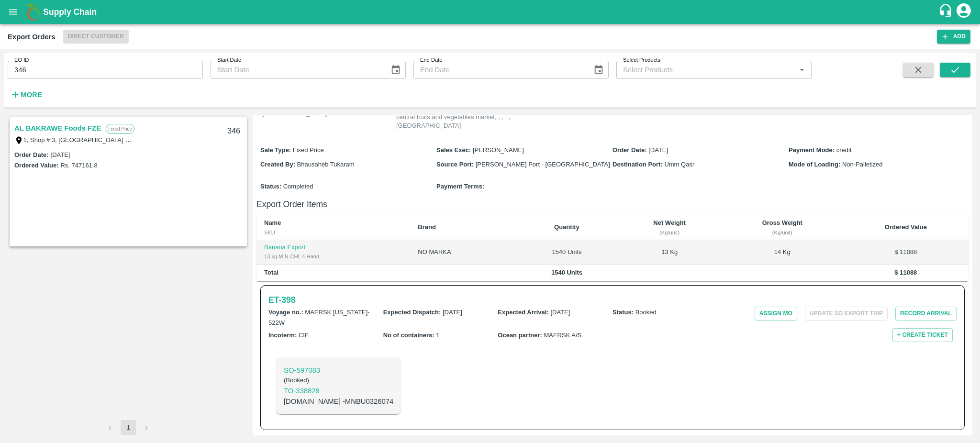
click at [78, 130] on link "AL BAKRAWE Foods FZE" at bounding box center [57, 128] width 87 height 12
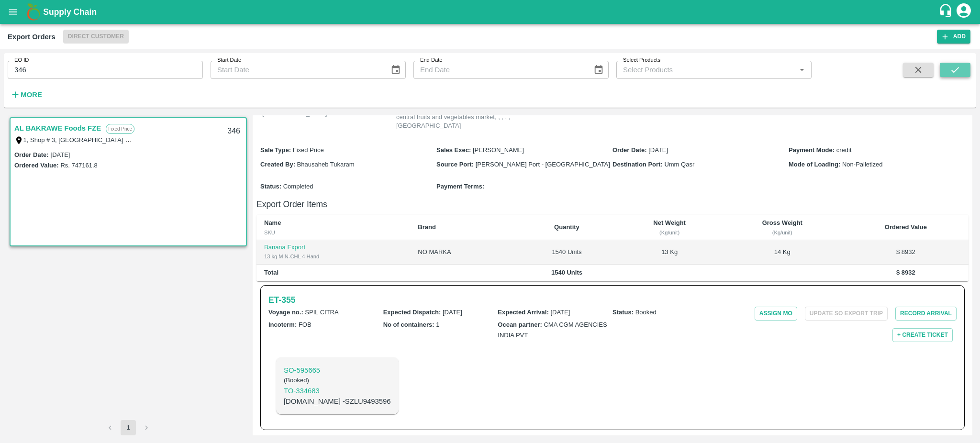
click at [956, 73] on icon "submit" at bounding box center [955, 70] width 11 height 11
click at [93, 125] on link "AL BAKRAWE Foods FZE" at bounding box center [57, 128] width 87 height 12
click at [287, 298] on h6 "ET- 355" at bounding box center [281, 299] width 27 height 13
click at [82, 78] on input "346" at bounding box center [105, 70] width 195 height 18
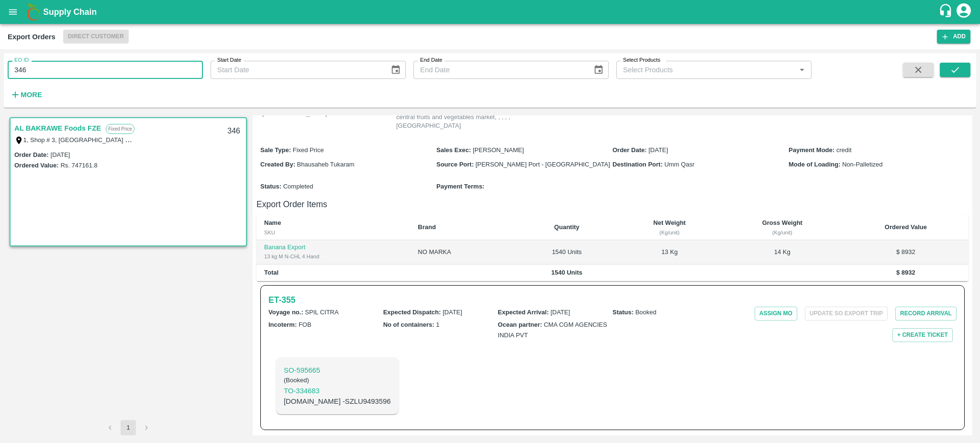
click at [82, 78] on input "346" at bounding box center [105, 70] width 195 height 18
type input "346"
type input "282"
click at [954, 67] on icon "submit" at bounding box center [955, 70] width 11 height 11
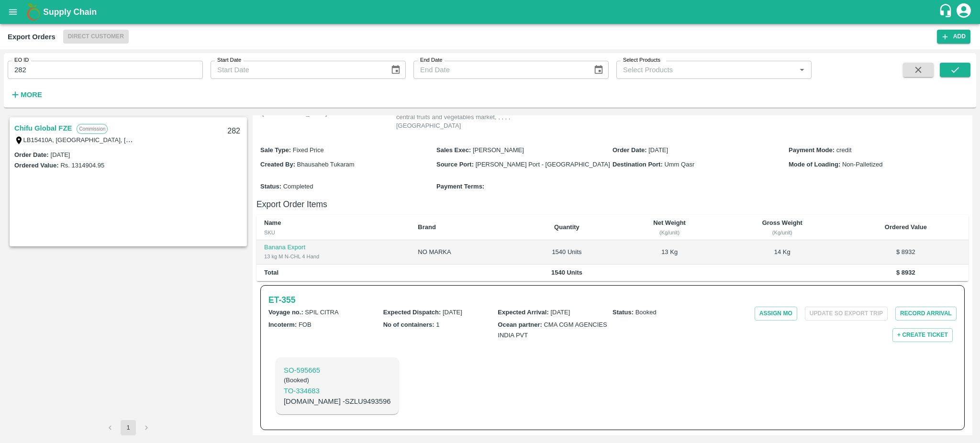
click at [56, 128] on link "Chifu Global FZE" at bounding box center [42, 128] width 57 height 12
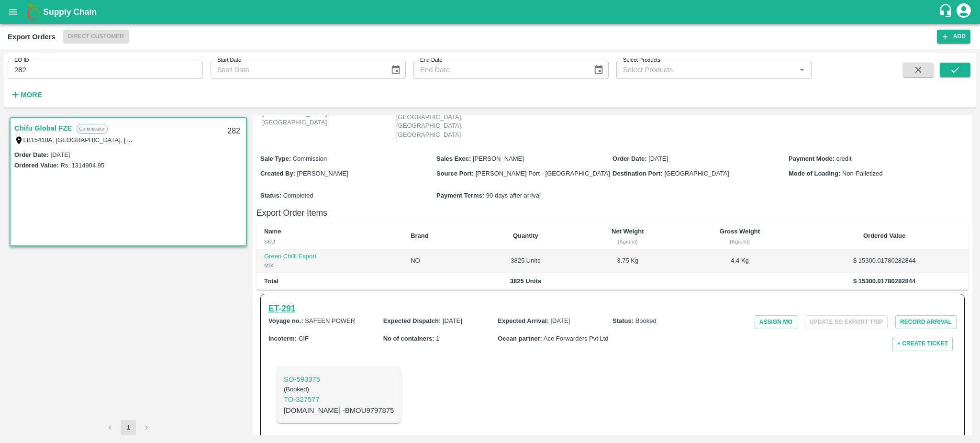
click at [279, 302] on h6 "ET- 291" at bounding box center [281, 308] width 27 height 13
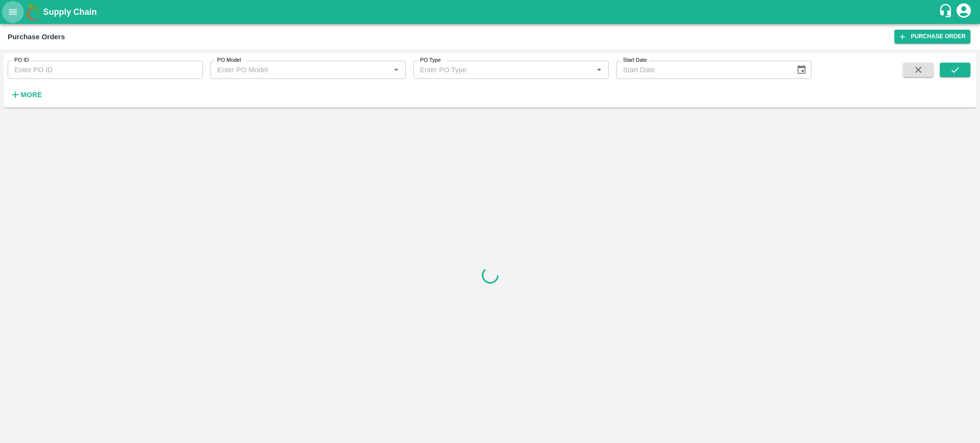
click at [12, 14] on icon "open drawer" at bounding box center [13, 11] width 8 height 5
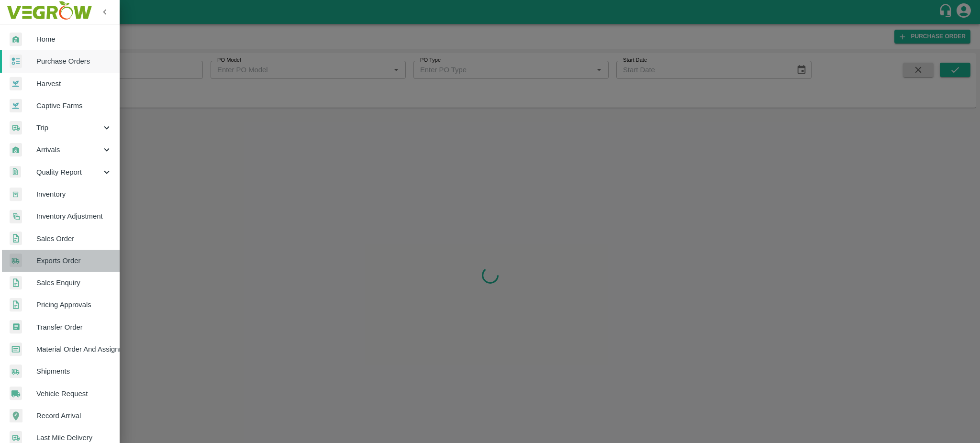
click at [71, 264] on span "Exports Order" at bounding box center [74, 260] width 76 height 11
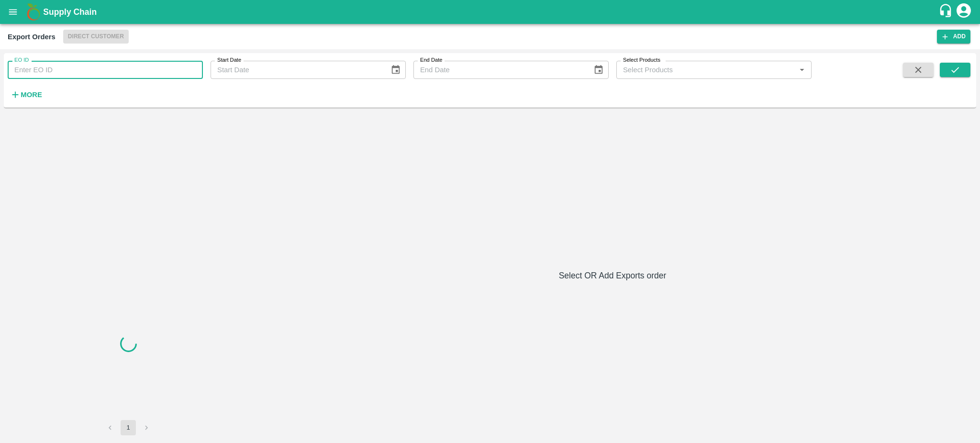
click at [32, 67] on input "EO ID" at bounding box center [105, 70] width 195 height 18
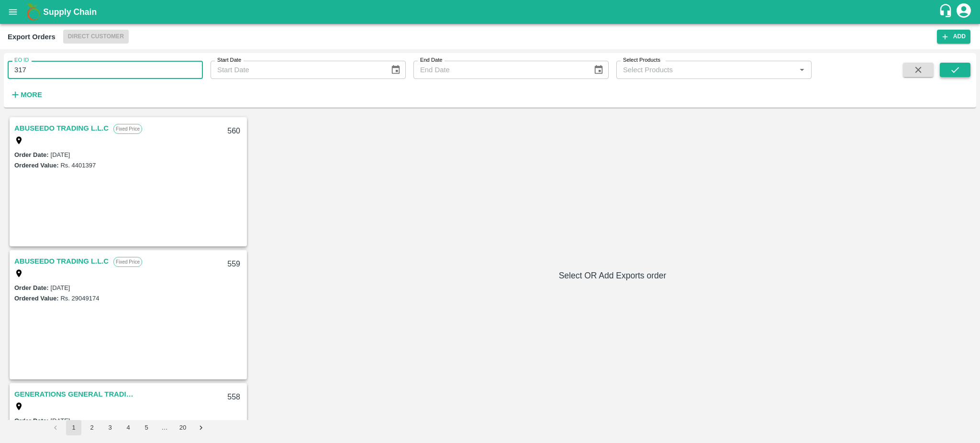
type input "317"
click at [958, 66] on icon "submit" at bounding box center [955, 70] width 11 height 11
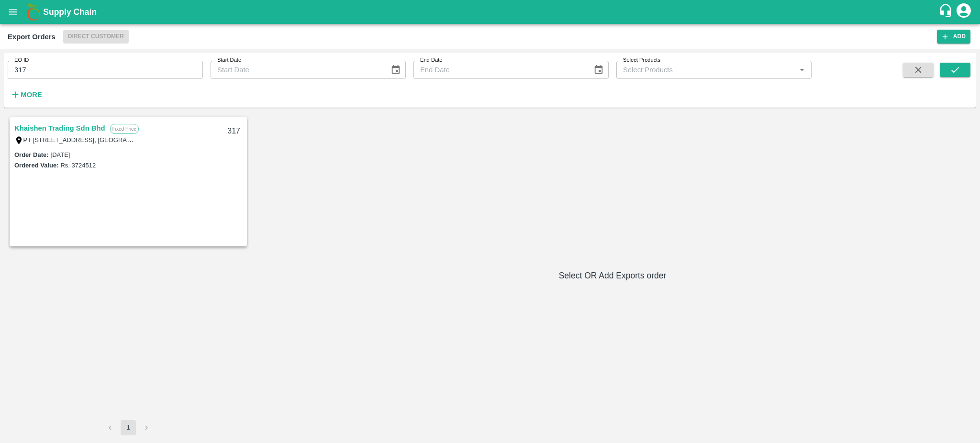
click at [36, 128] on link "Khaishen Trading Sdn Bhd" at bounding box center [59, 128] width 91 height 12
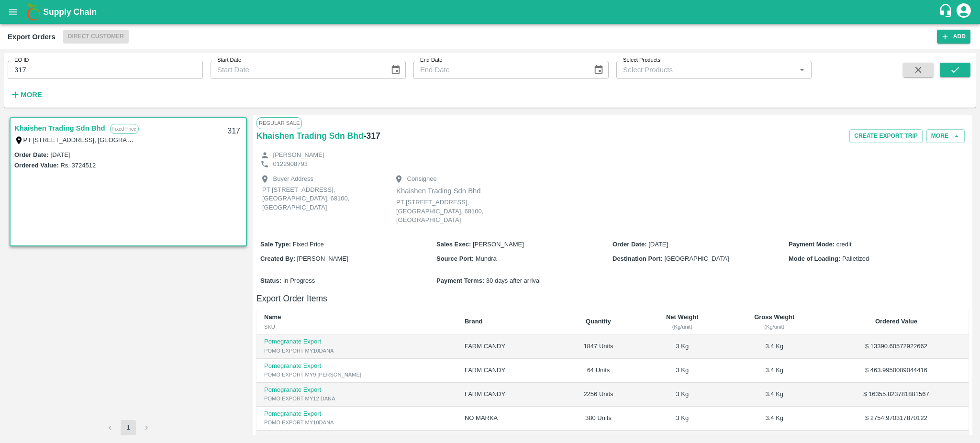
click at [970, 327] on div "Regular Sale Khaishen Trading Sdn Bhd - 317 Create Export Trip More Tracy lee 0…" at bounding box center [612, 275] width 719 height 320
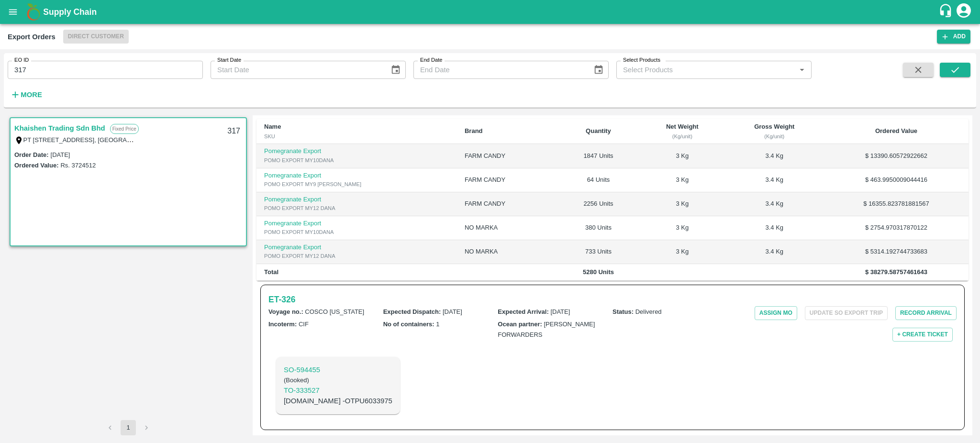
scroll to position [199, 0]
click at [277, 291] on div "ET- 326 Voyage no. : COSCO NEW YORK Expected Dispatch : 11 May 2025 Expected Ar…" at bounding box center [612, 357] width 704 height 145
click at [287, 300] on h6 "ET- 326" at bounding box center [281, 299] width 27 height 13
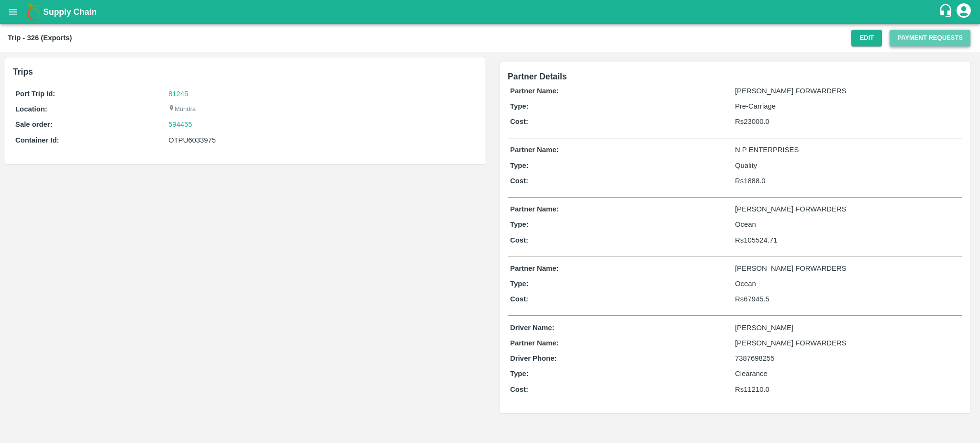
click at [936, 37] on button "Payment Requests" at bounding box center [929, 38] width 81 height 17
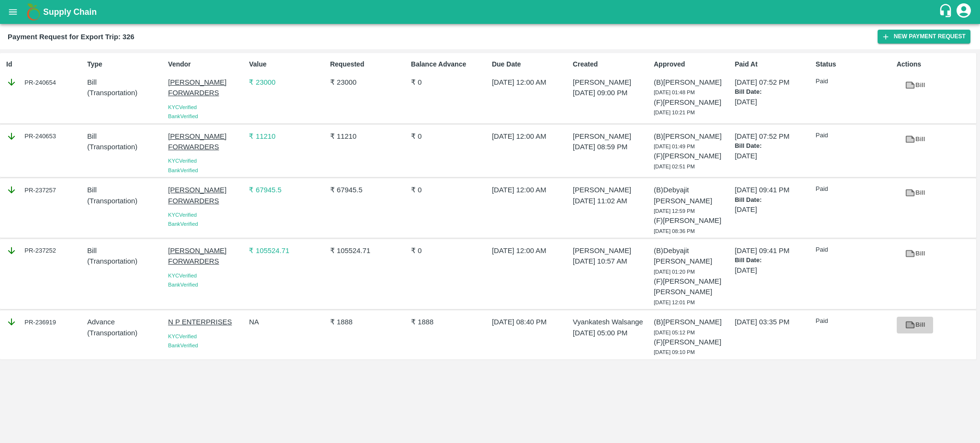
click at [908, 322] on icon at bounding box center [909, 324] width 7 height 5
drag, startPoint x: 66, startPoint y: 309, endPoint x: 56, endPoint y: 304, distance: 10.7
click at [56, 317] on div "PR-236919" at bounding box center [44, 322] width 77 height 11
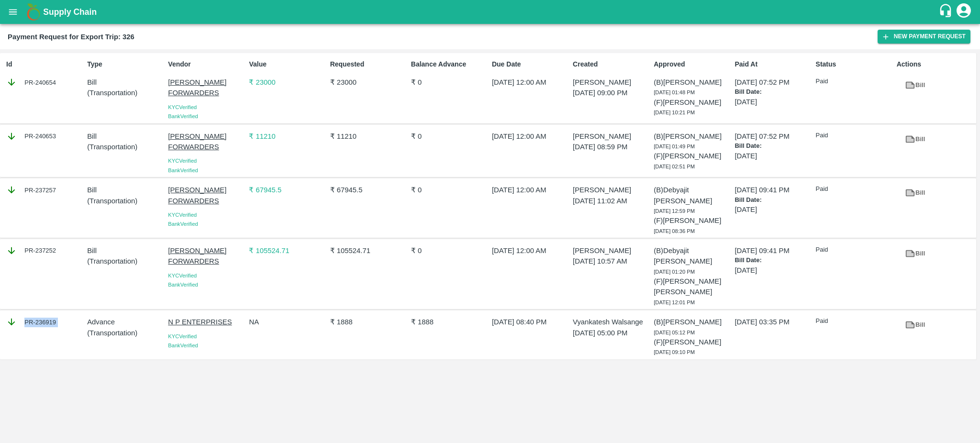
click at [56, 317] on div "PR-236919" at bounding box center [44, 322] width 77 height 11
copy div "PR-236919"
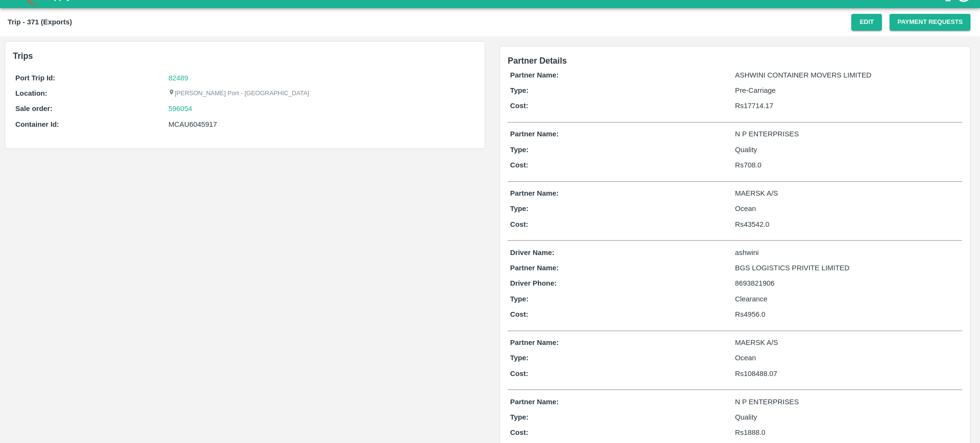
scroll to position [6, 0]
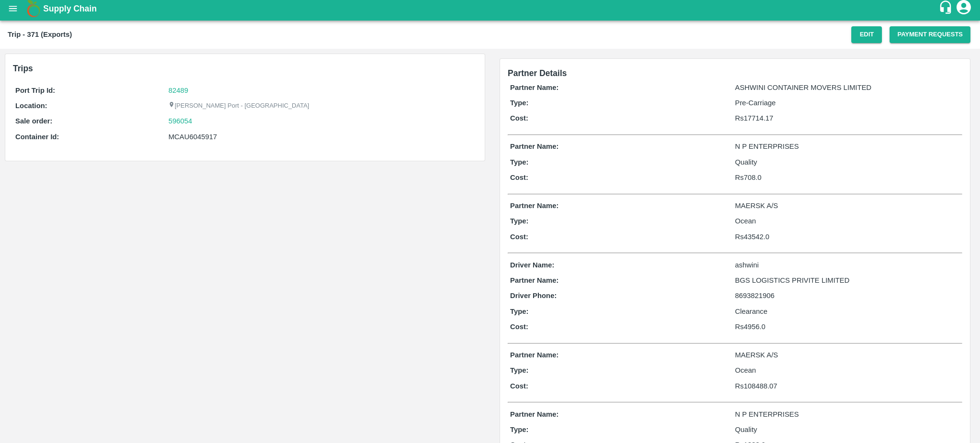
scroll to position [2, 0]
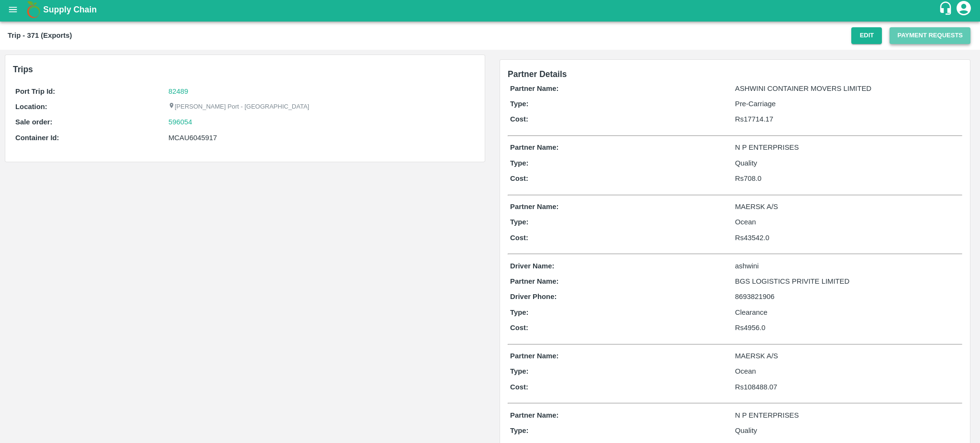
click at [929, 38] on button "Payment Requests" at bounding box center [929, 35] width 81 height 17
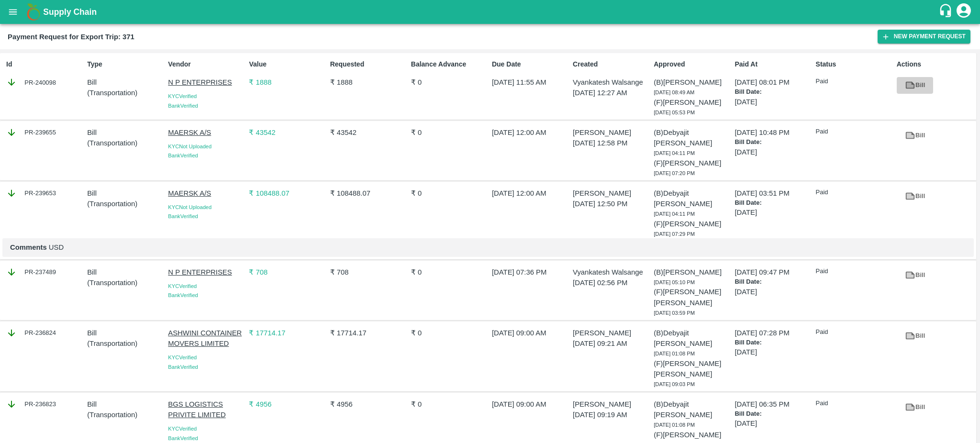
click at [911, 84] on icon at bounding box center [909, 85] width 7 height 5
drag, startPoint x: 65, startPoint y: 82, endPoint x: 59, endPoint y: 85, distance: 6.7
click at [59, 85] on div "PR-240098" at bounding box center [44, 82] width 77 height 11
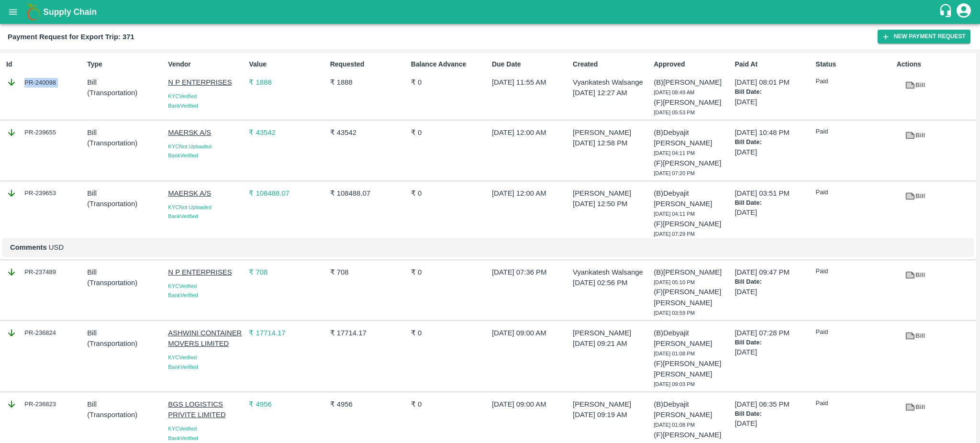
click at [59, 85] on div "PR-240098" at bounding box center [44, 82] width 77 height 11
copy div "PR-240098"
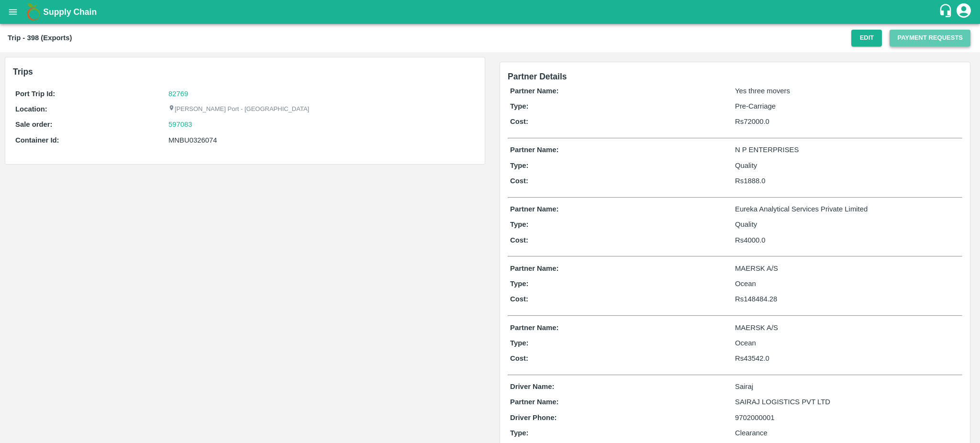
click at [924, 41] on button "Payment Requests" at bounding box center [929, 38] width 81 height 17
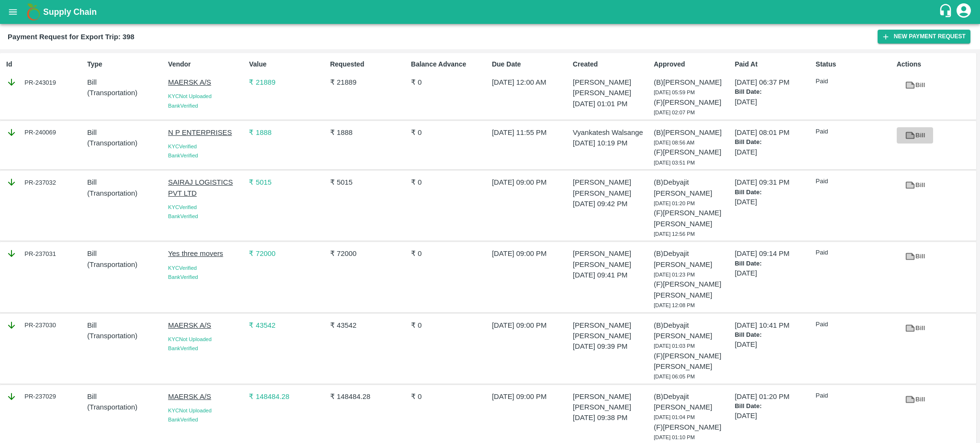
click at [909, 133] on icon at bounding box center [909, 135] width 7 height 5
drag, startPoint x: 68, startPoint y: 133, endPoint x: 58, endPoint y: 132, distance: 10.1
click at [58, 132] on div "PR-240069" at bounding box center [44, 132] width 77 height 11
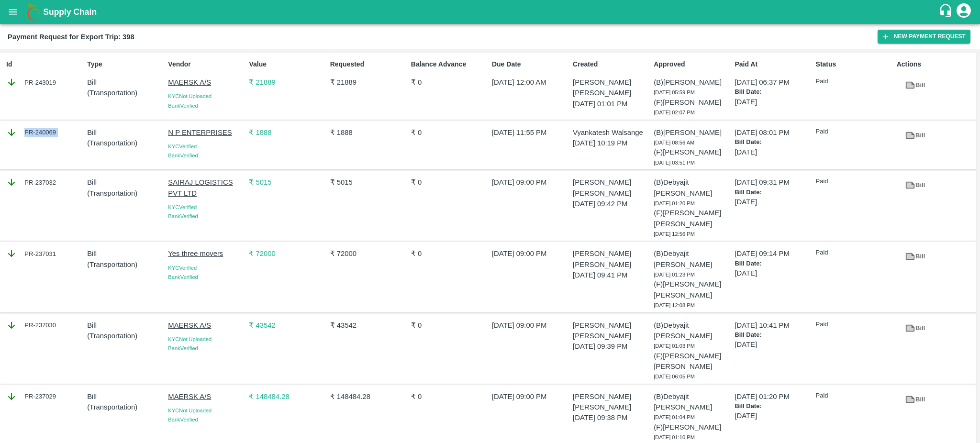
click at [58, 132] on div "PR-240069" at bounding box center [44, 132] width 77 height 11
copy div "PR-240069"
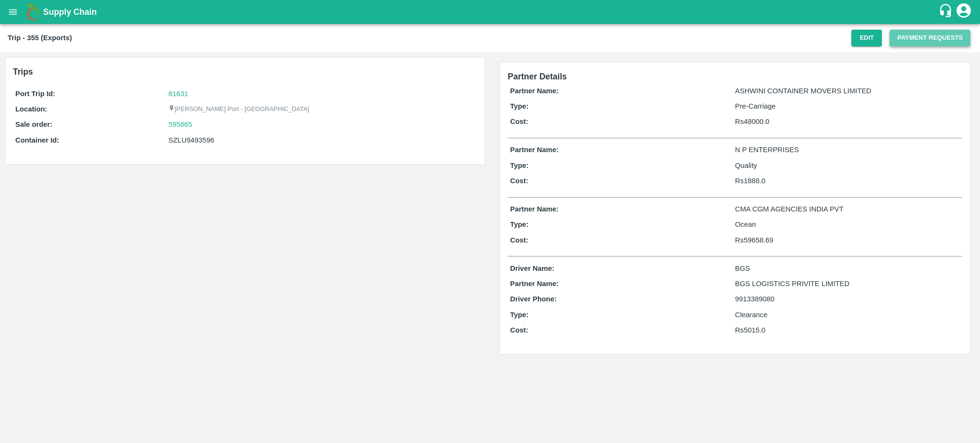
click at [912, 39] on button "Payment Requests" at bounding box center [929, 38] width 81 height 17
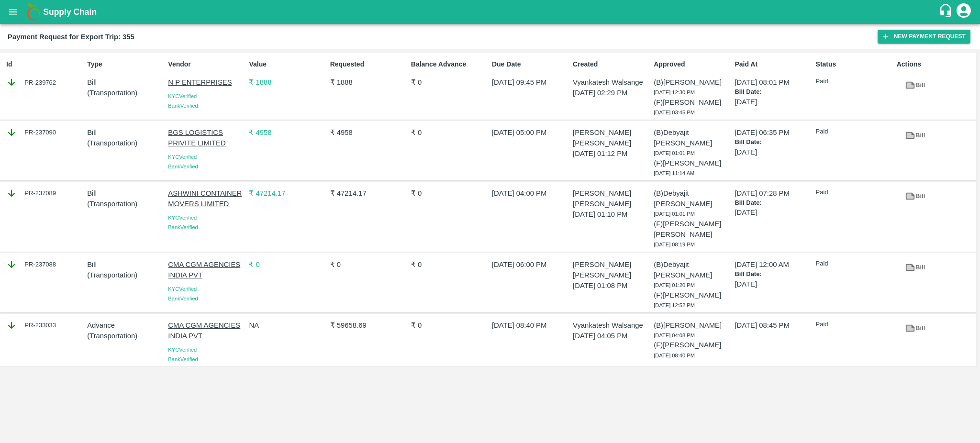
drag, startPoint x: 60, startPoint y: 81, endPoint x: 63, endPoint y: 77, distance: 5.1
click at [63, 77] on div "PR-239762" at bounding box center [44, 82] width 77 height 11
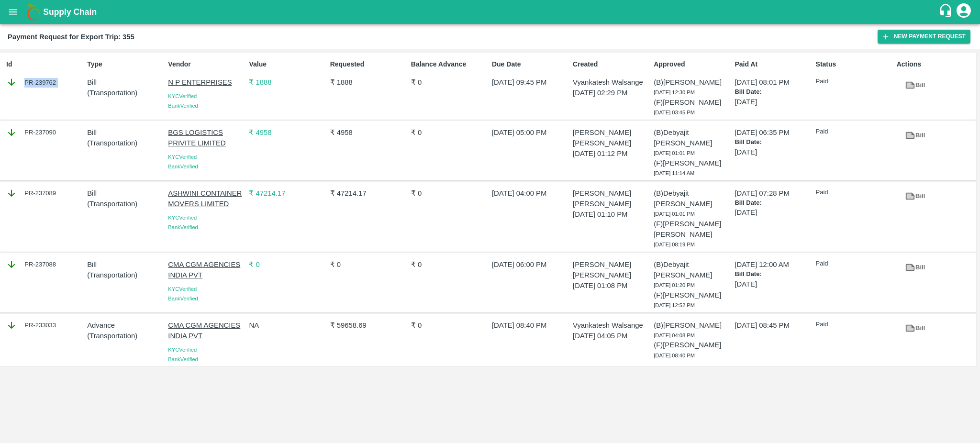
copy div "PR-239762"
click at [909, 85] on icon at bounding box center [909, 85] width 7 height 5
click at [49, 110] on div "Id PR-239762" at bounding box center [42, 86] width 81 height 62
drag, startPoint x: 66, startPoint y: 85, endPoint x: 54, endPoint y: 82, distance: 12.8
click at [54, 82] on div "PR-239762" at bounding box center [44, 82] width 77 height 11
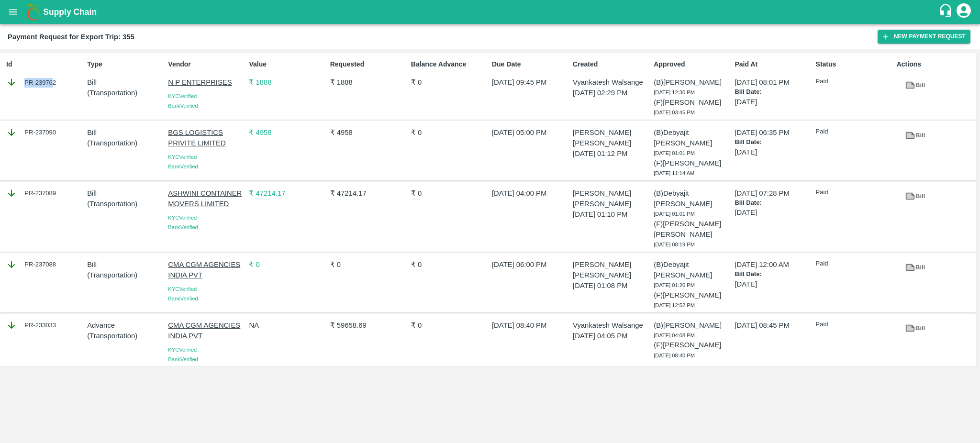
copy div "PR-23976"
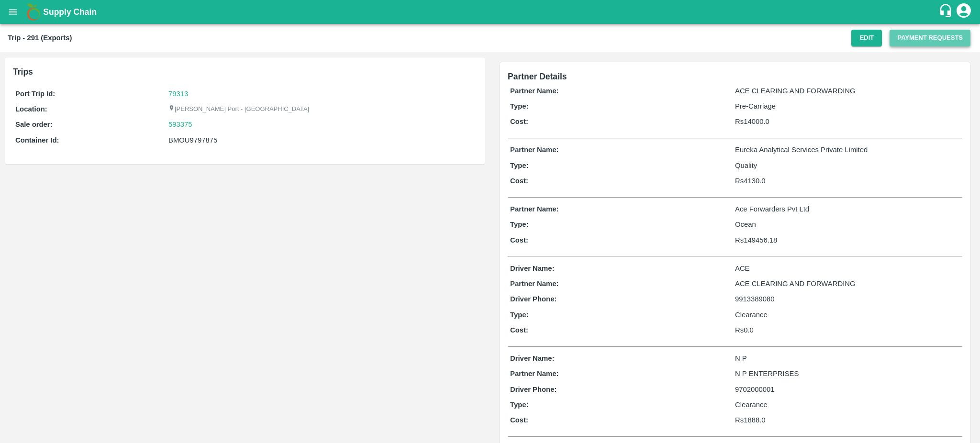
click at [919, 38] on button "Payment Requests" at bounding box center [929, 38] width 81 height 17
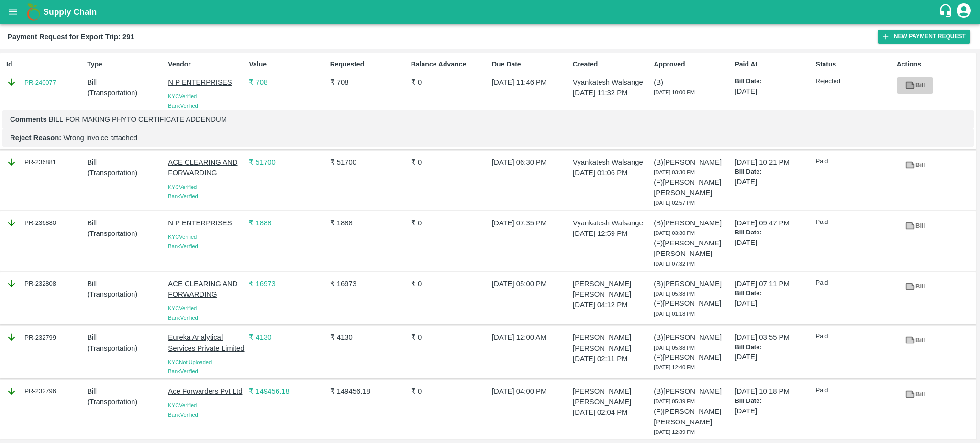
click at [908, 87] on icon at bounding box center [909, 85] width 7 height 5
click at [906, 165] on icon at bounding box center [909, 165] width 7 height 5
click at [902, 225] on link "Bill" at bounding box center [914, 226] width 37 height 17
click at [33, 82] on link "PR-240077" at bounding box center [40, 83] width 32 height 10
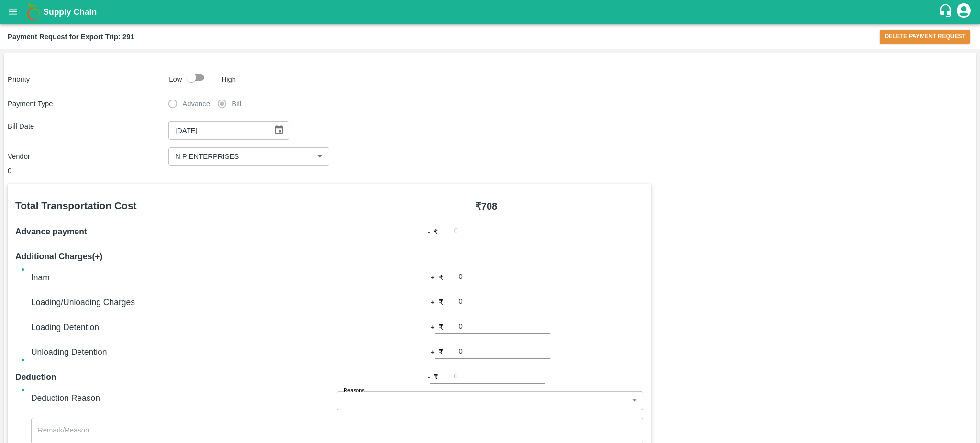
scroll to position [271, 0]
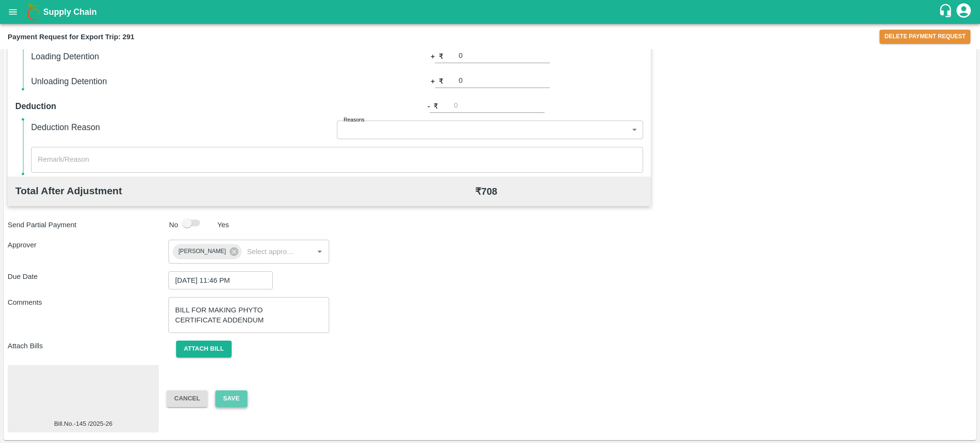
click at [226, 398] on button "Save" at bounding box center [231, 398] width 32 height 17
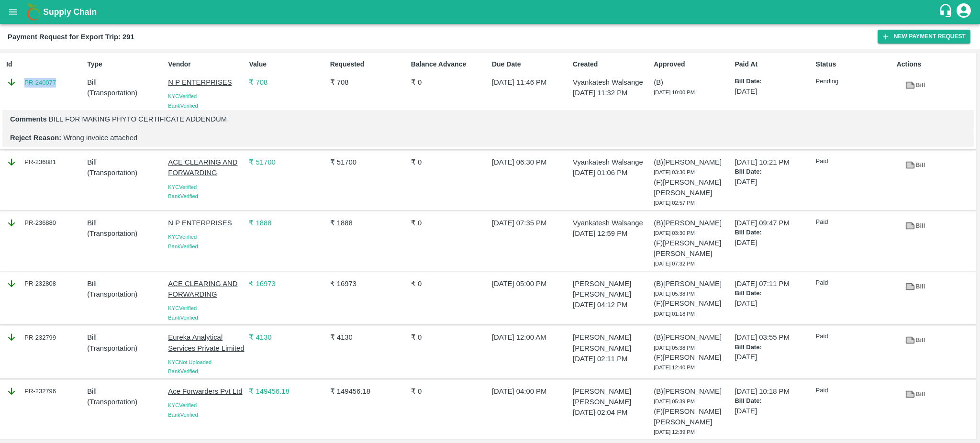
drag, startPoint x: 70, startPoint y: 83, endPoint x: 20, endPoint y: 81, distance: 50.7
click at [20, 81] on div "PR-240077" at bounding box center [44, 82] width 77 height 11
copy link "PR-240077"
click at [75, 80] on div "PR-240077" at bounding box center [44, 82] width 77 height 11
drag, startPoint x: 75, startPoint y: 80, endPoint x: 21, endPoint y: 82, distance: 53.6
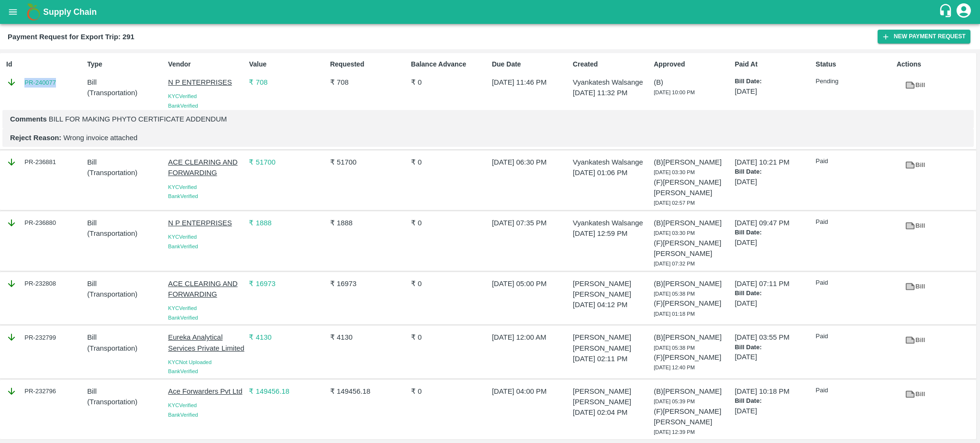
click at [21, 82] on div "PR-240077" at bounding box center [44, 82] width 77 height 11
copy link "PR-240077"
click at [12, 11] on icon "open drawer" at bounding box center [13, 12] width 11 height 11
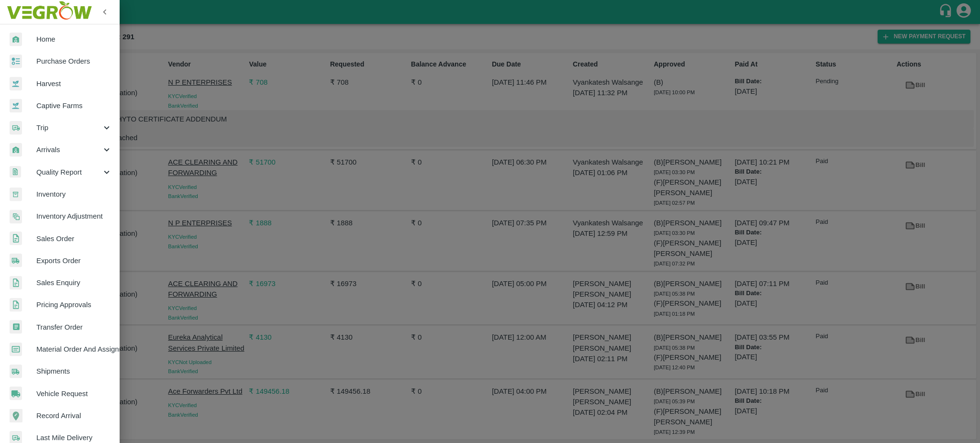
scroll to position [101, 0]
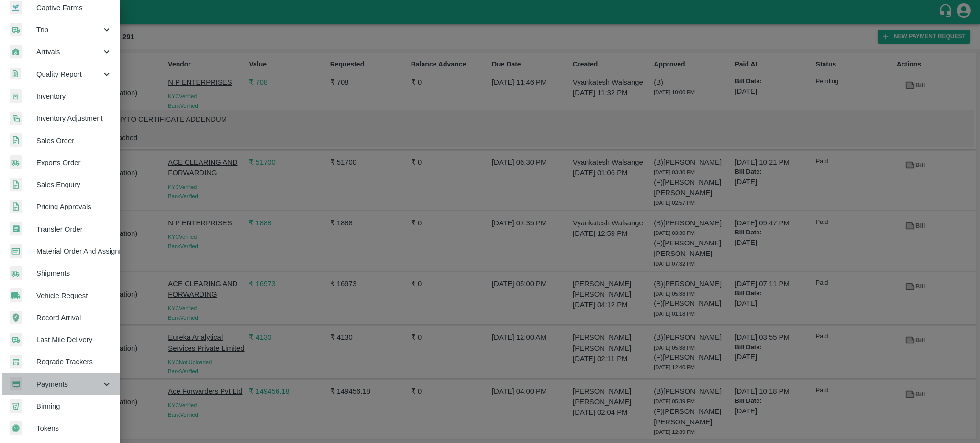
click at [62, 382] on span "Payments" at bounding box center [68, 384] width 65 height 11
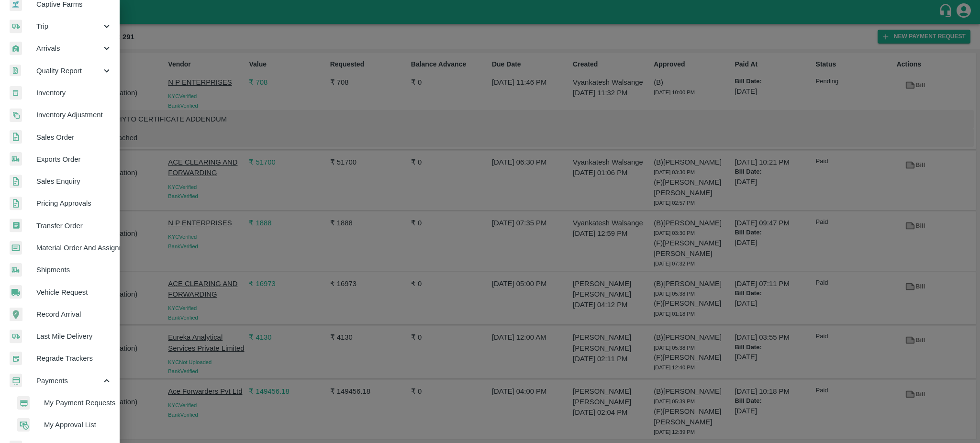
click at [70, 404] on span "My Payment Requests" at bounding box center [78, 403] width 68 height 11
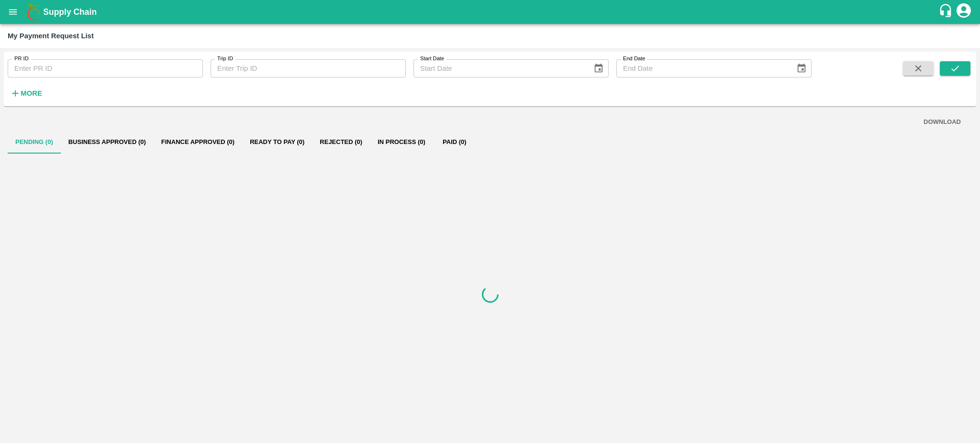
click at [18, 96] on icon "button" at bounding box center [15, 93] width 11 height 11
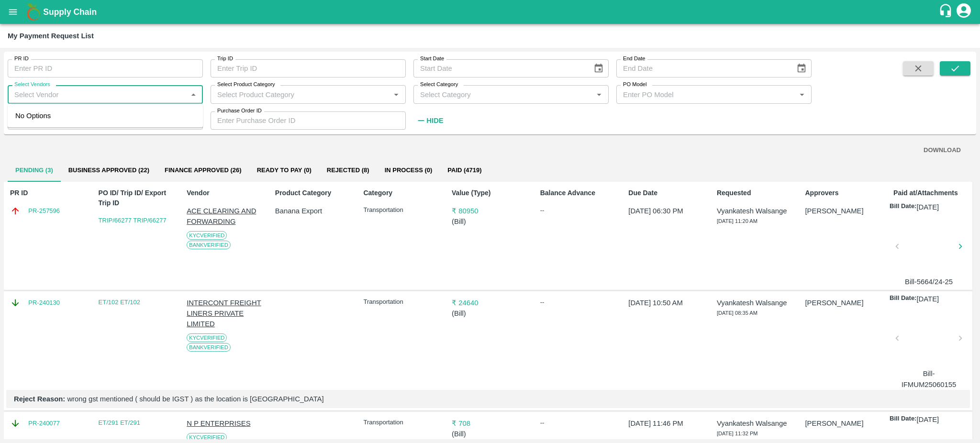
click at [74, 90] on input "Select Vendors" at bounding box center [98, 94] width 174 height 12
click at [66, 147] on div "N P ENTERPRISES-Transporter" at bounding box center [70, 148] width 102 height 11
type input "N P ENTERPRISES-Transporter"
click at [960, 73] on button "submit" at bounding box center [955, 68] width 31 height 14
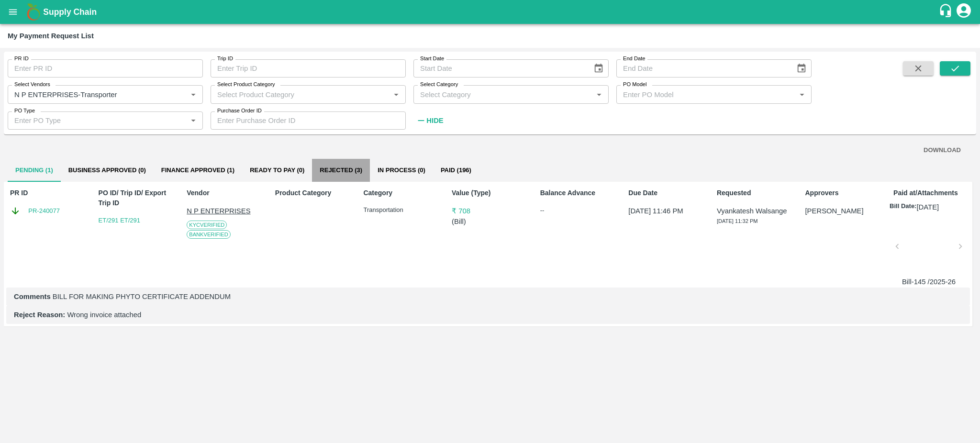
click at [345, 169] on button "Rejected (3)" at bounding box center [341, 170] width 58 height 23
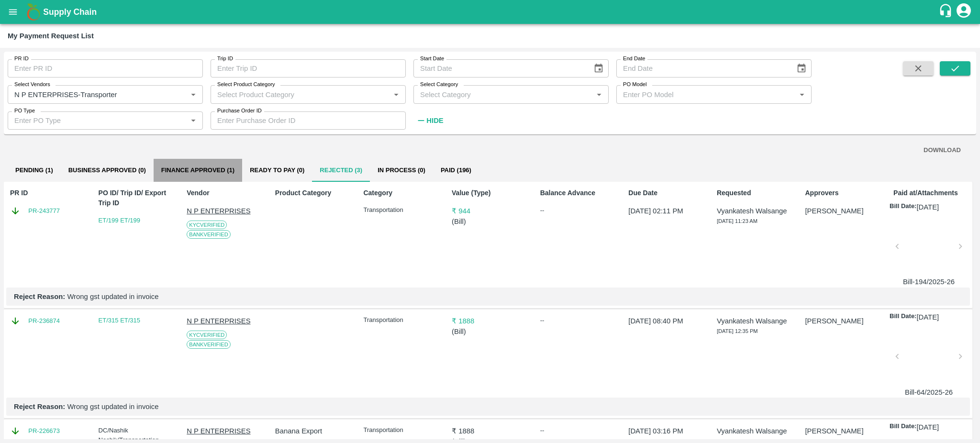
click at [210, 172] on button "Finance Approved (1)" at bounding box center [198, 170] width 89 height 23
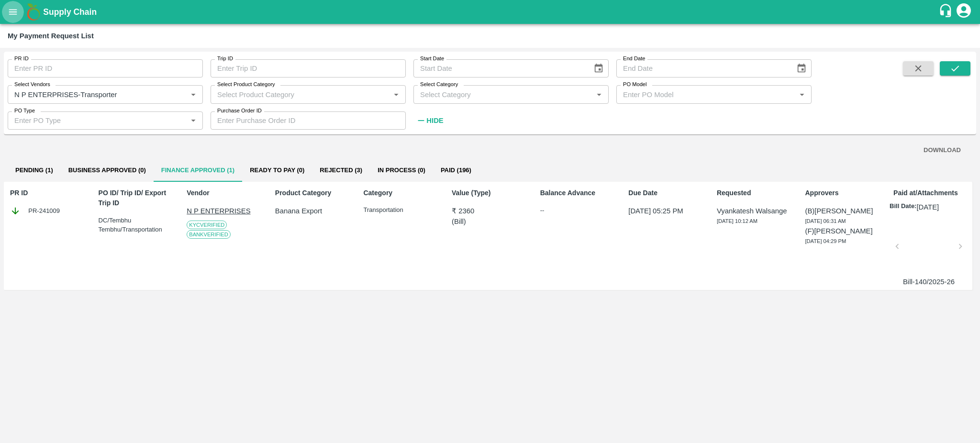
click at [17, 11] on icon "open drawer" at bounding box center [13, 12] width 11 height 11
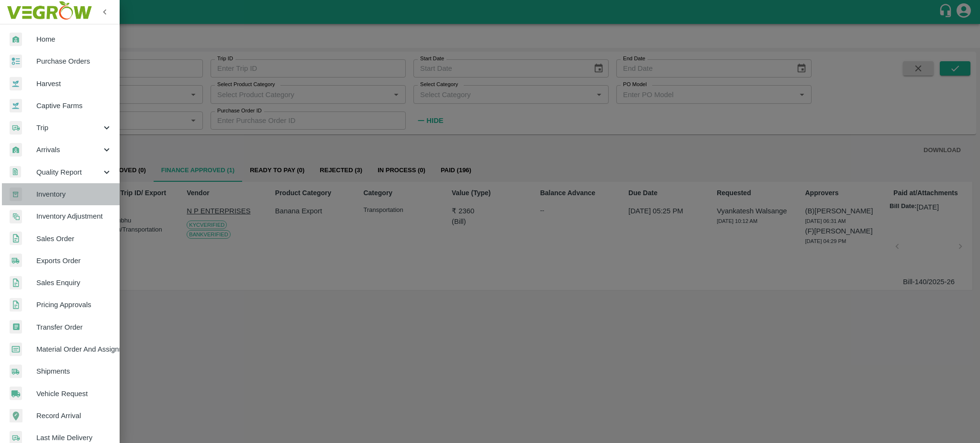
click at [66, 191] on span "Inventory" at bounding box center [74, 194] width 76 height 11
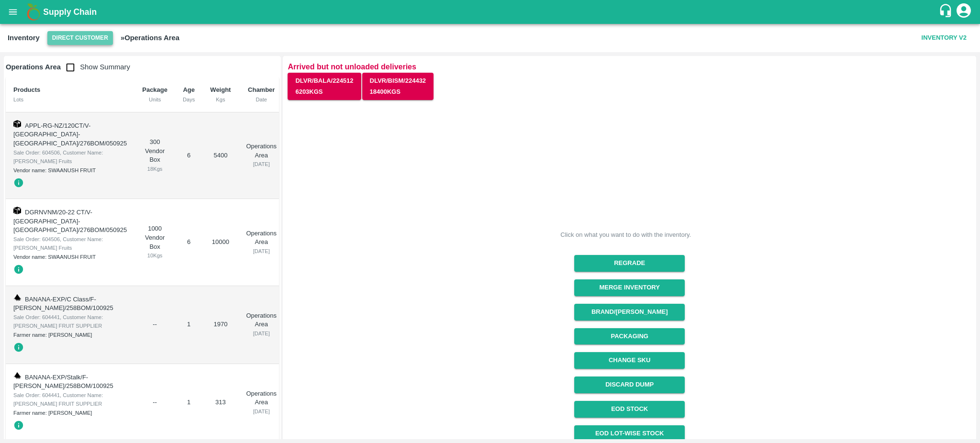
click at [58, 36] on button "Direct Customer" at bounding box center [80, 38] width 66 height 14
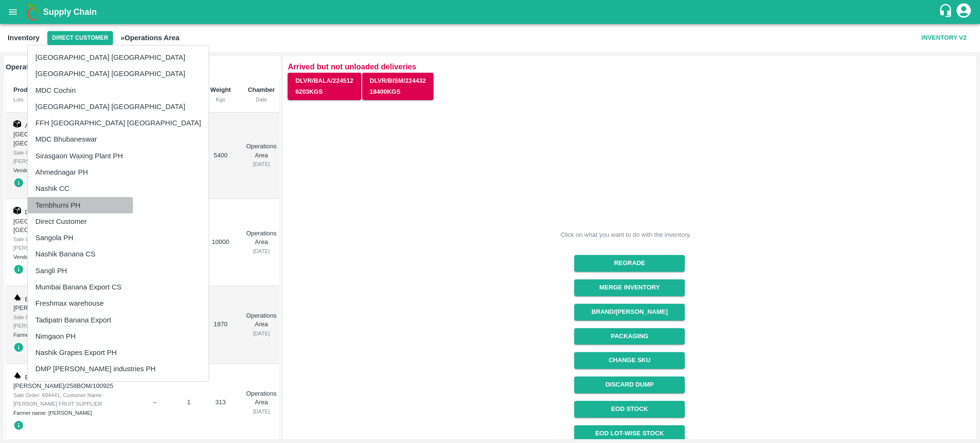
click at [62, 206] on li "Tembhurni PH" at bounding box center [118, 205] width 181 height 16
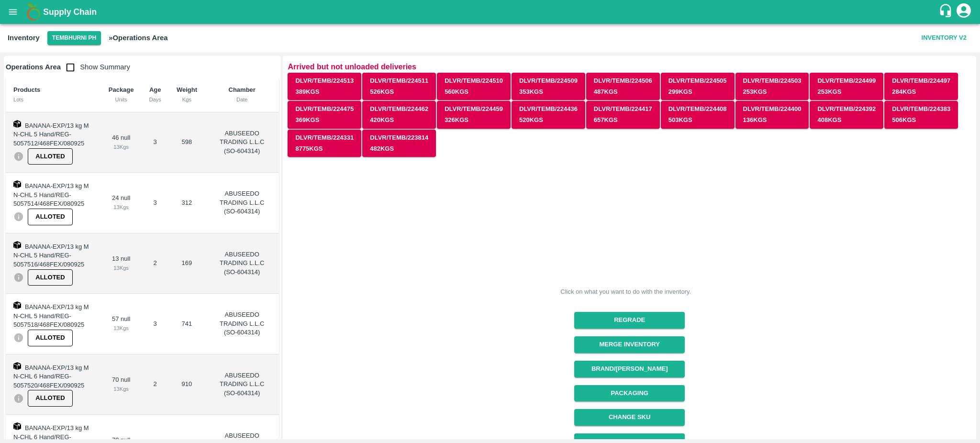
scroll to position [136, 0]
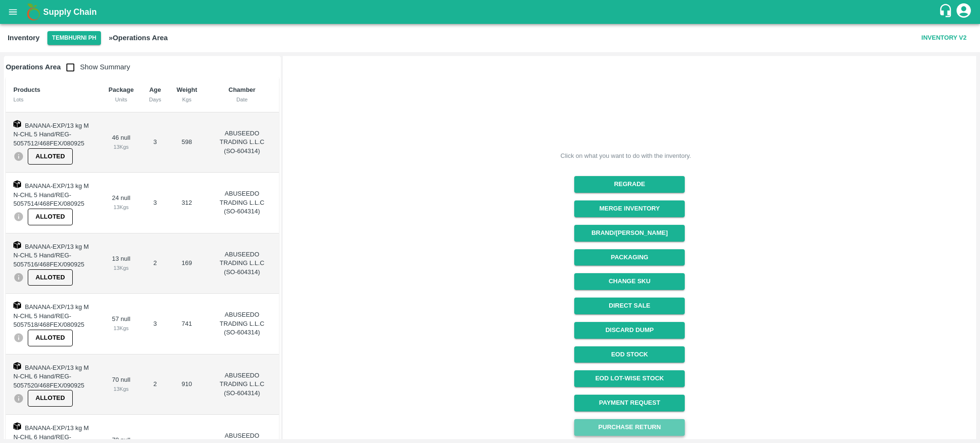
click at [602, 428] on button "Purchase Return" at bounding box center [629, 427] width 111 height 17
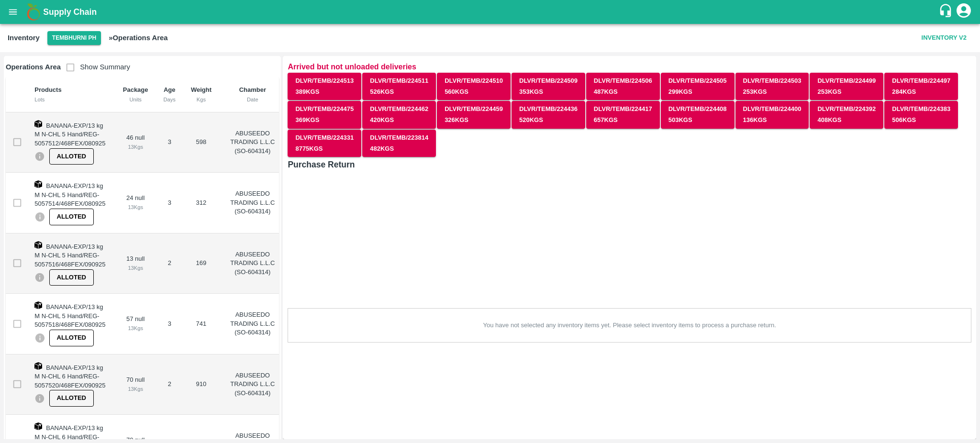
scroll to position [0, 0]
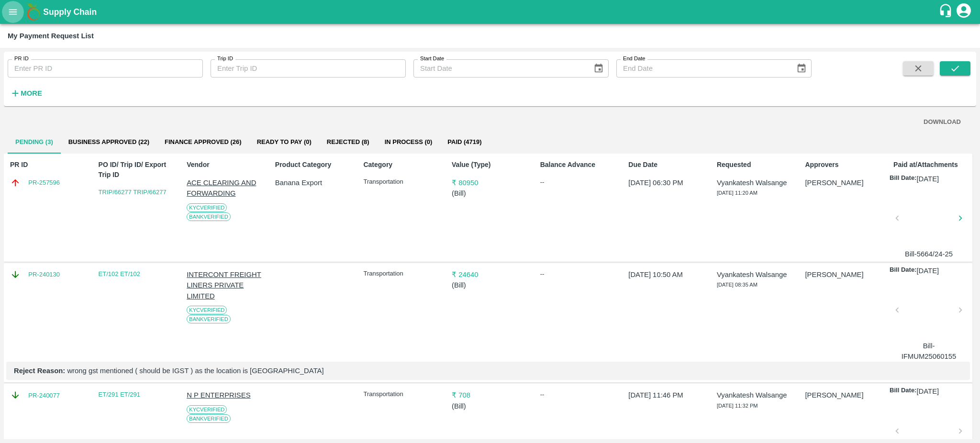
click at [14, 10] on icon "open drawer" at bounding box center [13, 11] width 8 height 5
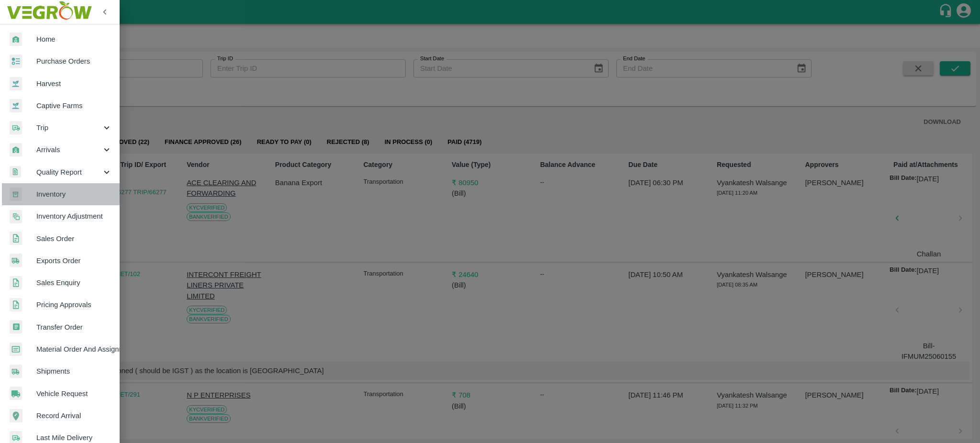
click at [57, 189] on span "Inventory" at bounding box center [74, 194] width 76 height 11
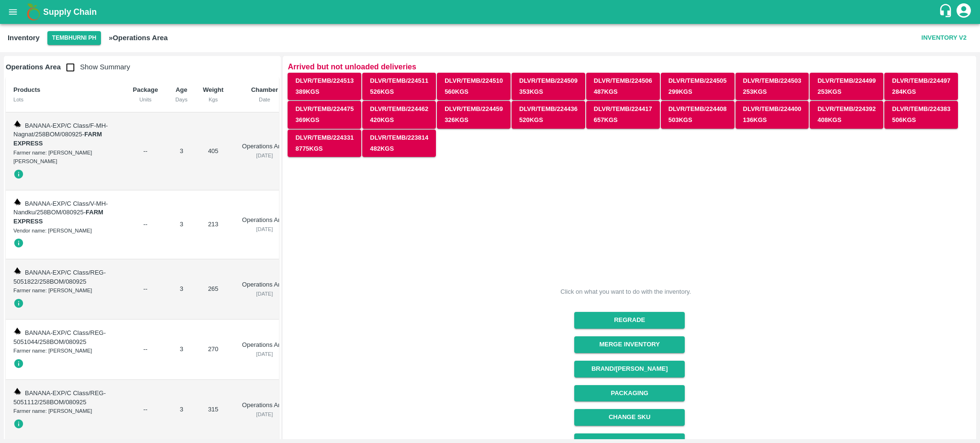
scroll to position [136, 0]
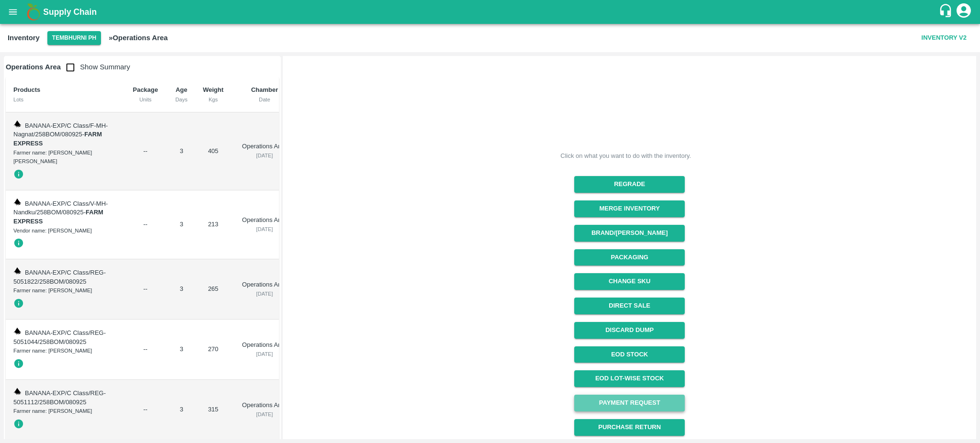
click at [614, 400] on link "Payment Request" at bounding box center [629, 403] width 111 height 17
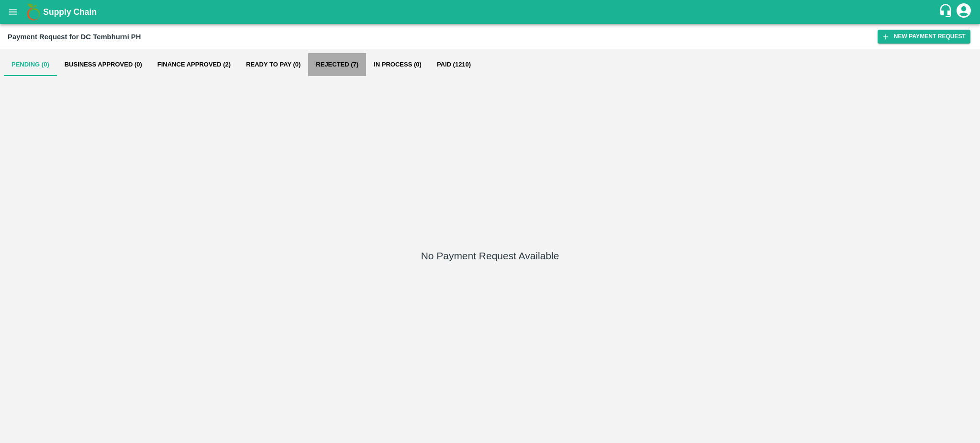
click at [337, 66] on button "Rejected (7)" at bounding box center [337, 64] width 58 height 23
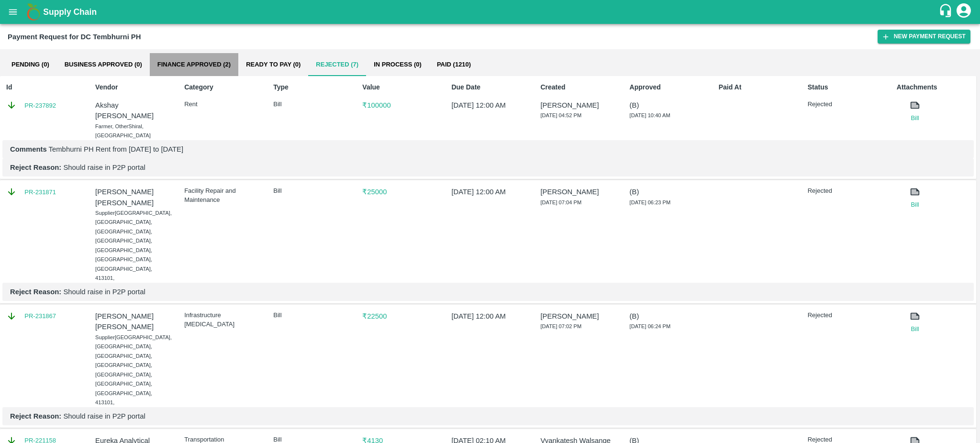
click at [191, 65] on button "Finance Approved (2)" at bounding box center [194, 64] width 89 height 23
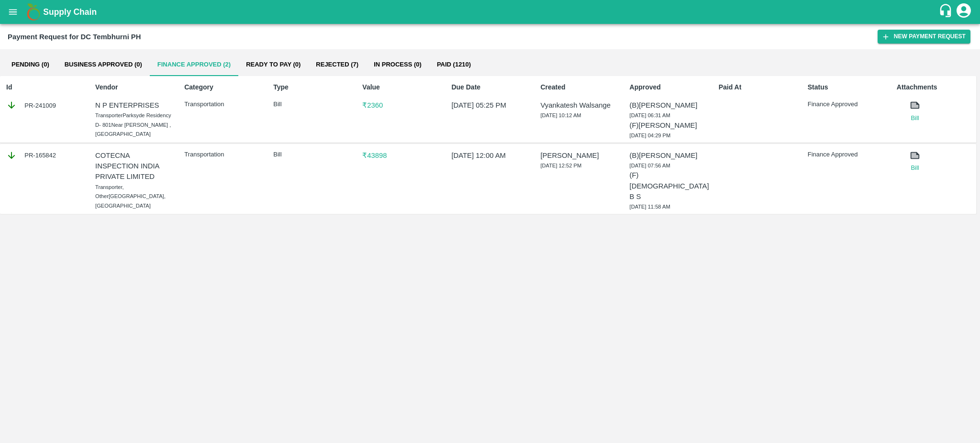
click at [916, 107] on icon at bounding box center [914, 105] width 7 height 5
click at [913, 117] on link "Bill" at bounding box center [914, 118] width 37 height 10
click at [444, 63] on button "Paid (1210)" at bounding box center [453, 64] width 49 height 23
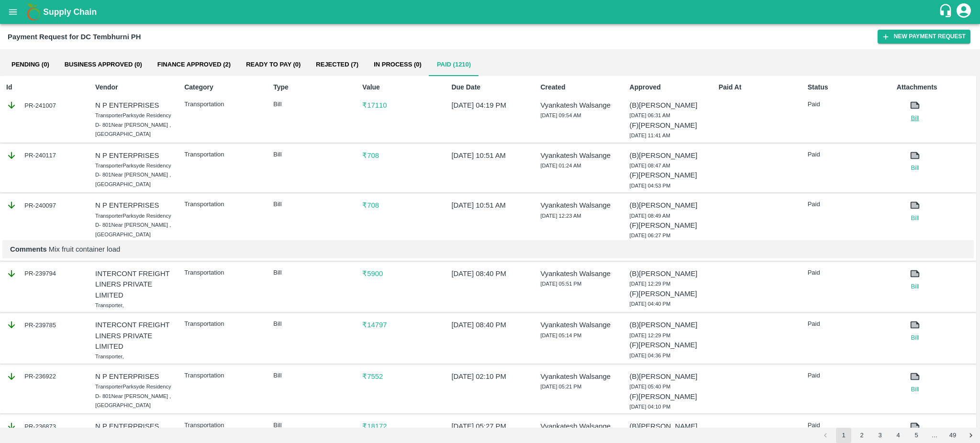
click at [915, 119] on link "Bill" at bounding box center [914, 118] width 37 height 10
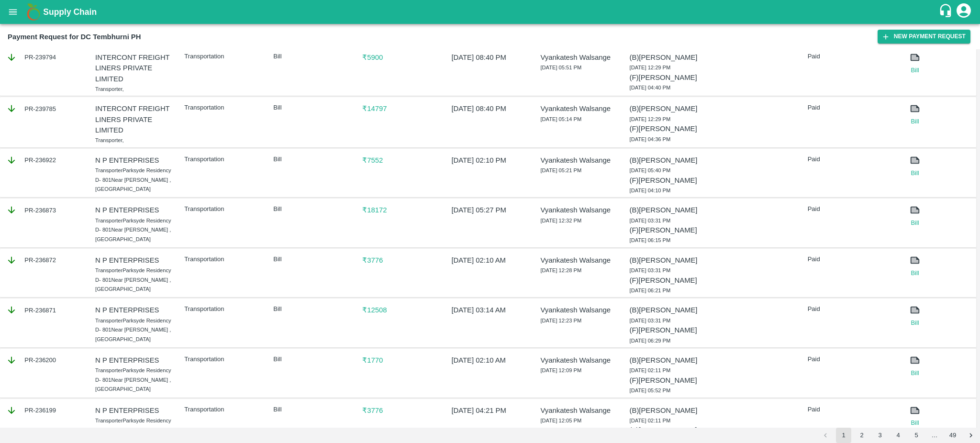
scroll to position [220, 0]
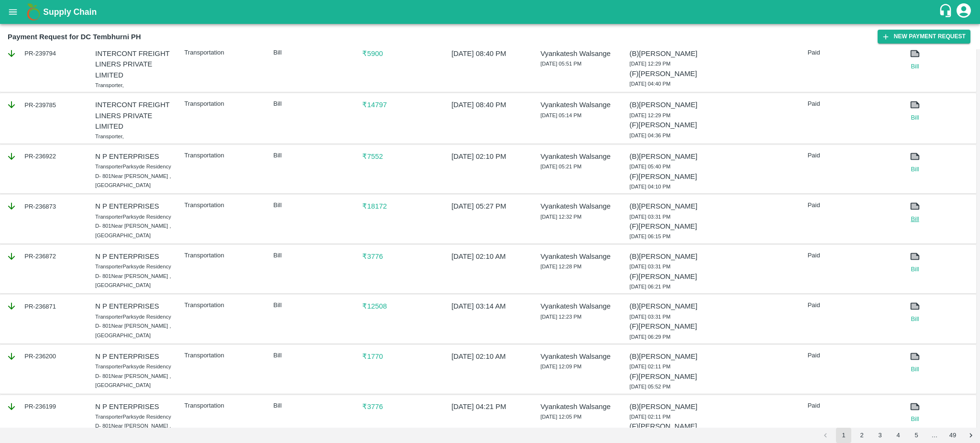
click at [913, 224] on link "Bill" at bounding box center [914, 219] width 37 height 10
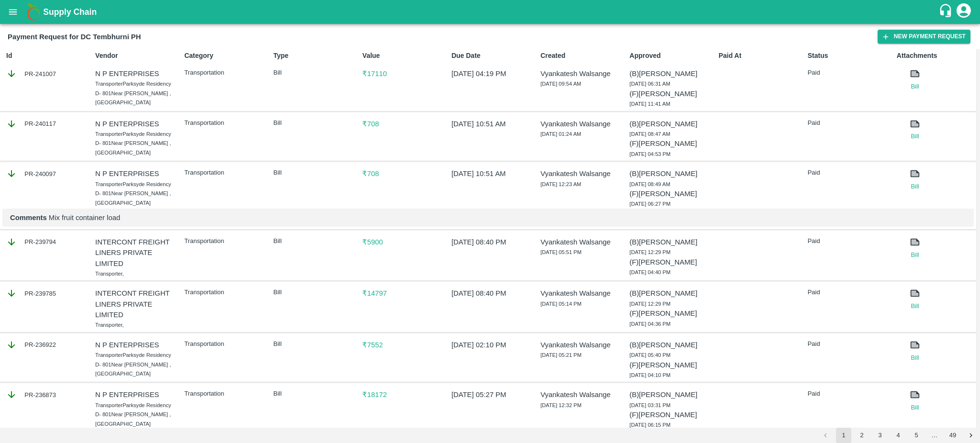
scroll to position [0, 0]
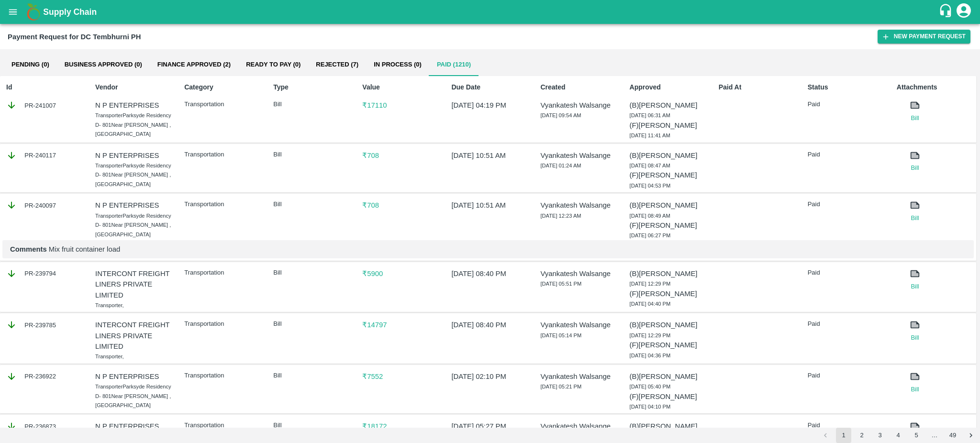
click at [59, 104] on div "PR-241007" at bounding box center [44, 105] width 77 height 11
copy div "PR-241007"
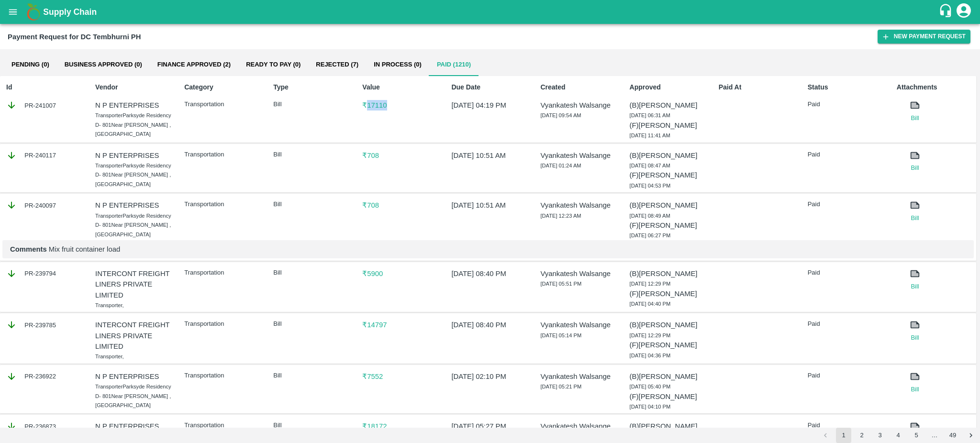
drag, startPoint x: 394, startPoint y: 100, endPoint x: 369, endPoint y: 103, distance: 25.2
click at [369, 103] on p "₹ 17110" at bounding box center [400, 105] width 77 height 11
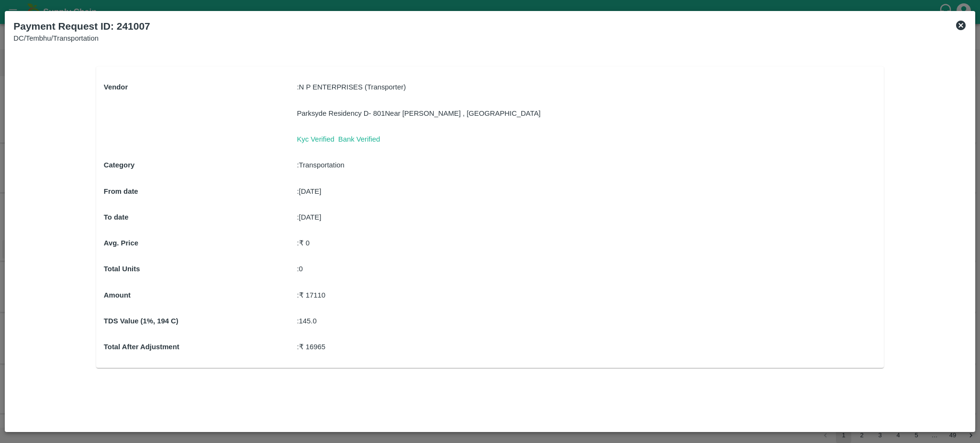
click at [965, 24] on icon at bounding box center [960, 25] width 11 height 11
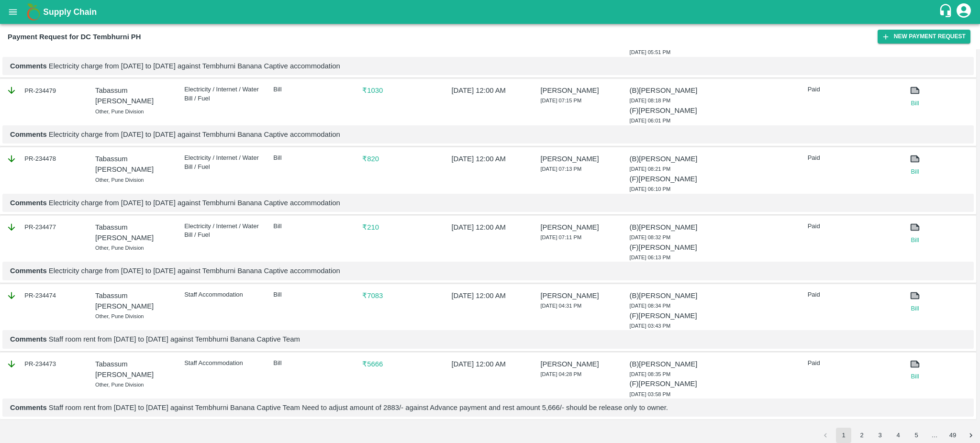
scroll to position [1175, 0]
click at [862, 436] on button "2" at bounding box center [861, 435] width 15 height 15
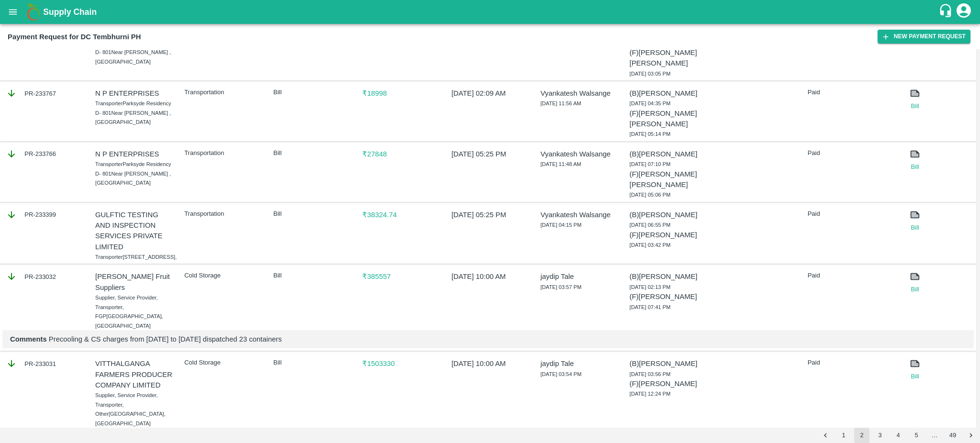
scroll to position [674, 0]
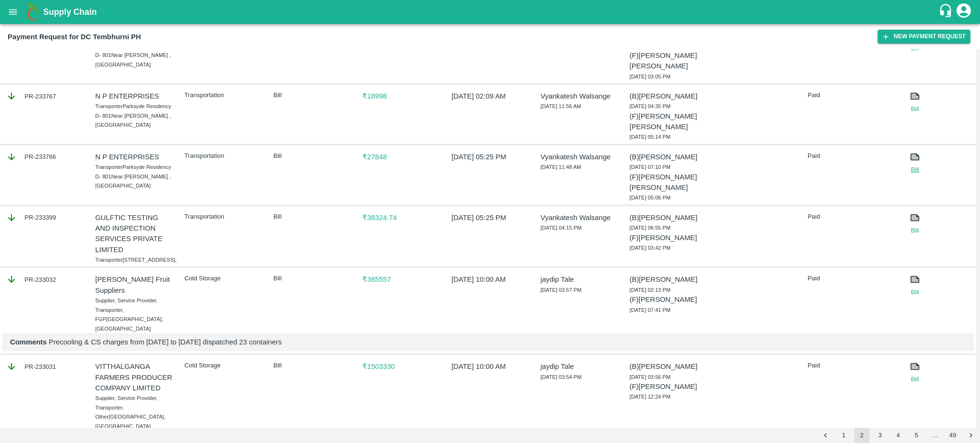
click at [915, 175] on link "Bill" at bounding box center [914, 170] width 37 height 10
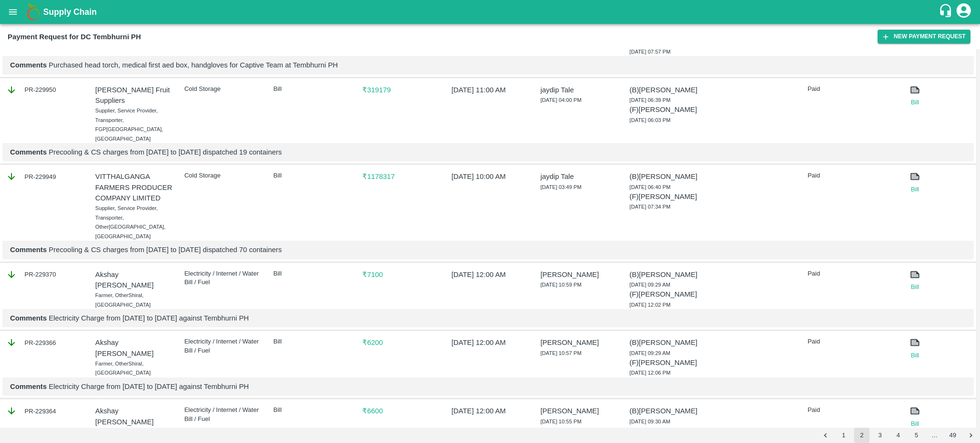
scroll to position [1345, 0]
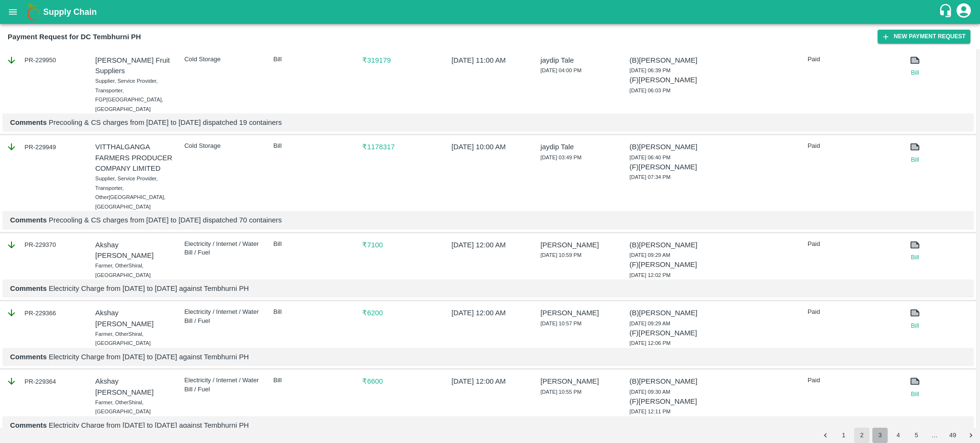
click at [879, 433] on button "3" at bounding box center [879, 435] width 15 height 15
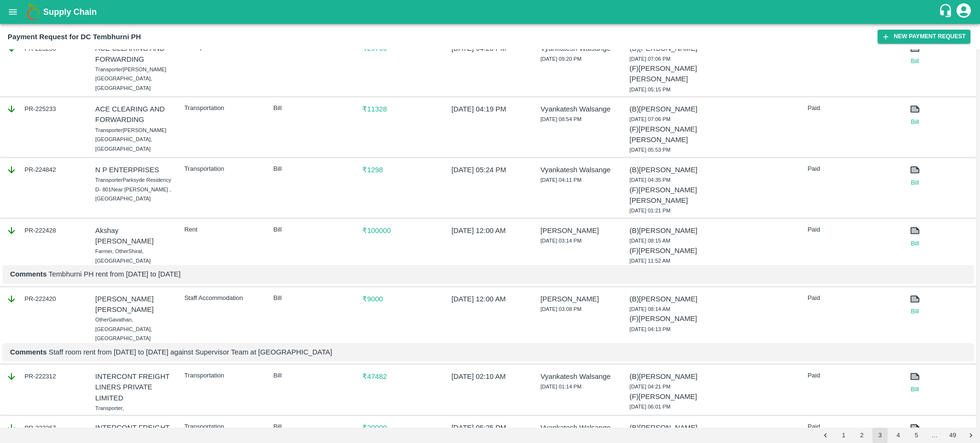
scroll to position [1254, 0]
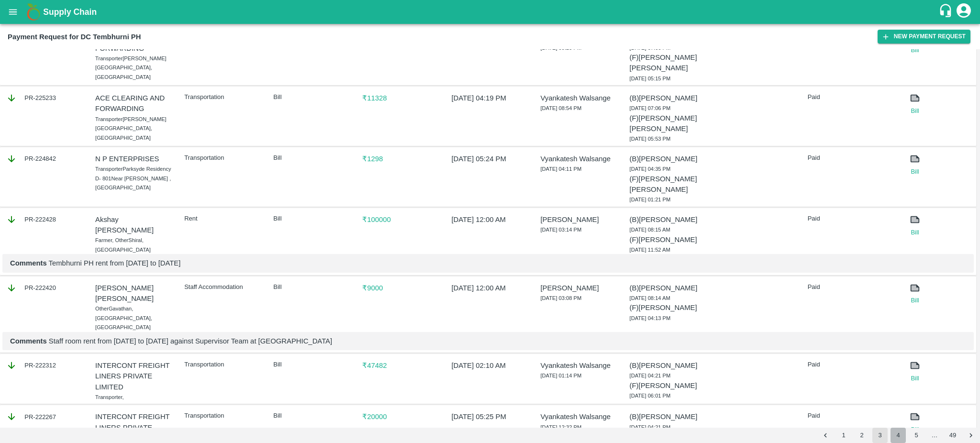
click at [898, 437] on button "4" at bounding box center [897, 435] width 15 height 15
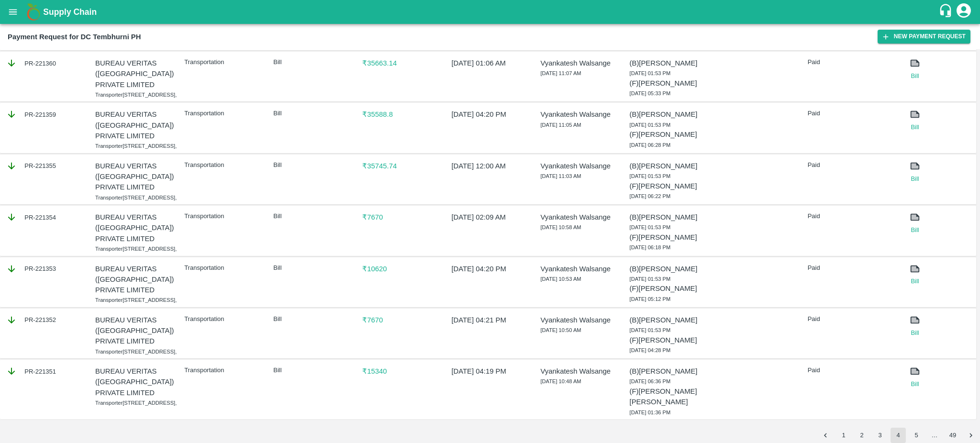
scroll to position [1271, 0]
click at [918, 434] on button "5" at bounding box center [915, 435] width 15 height 15
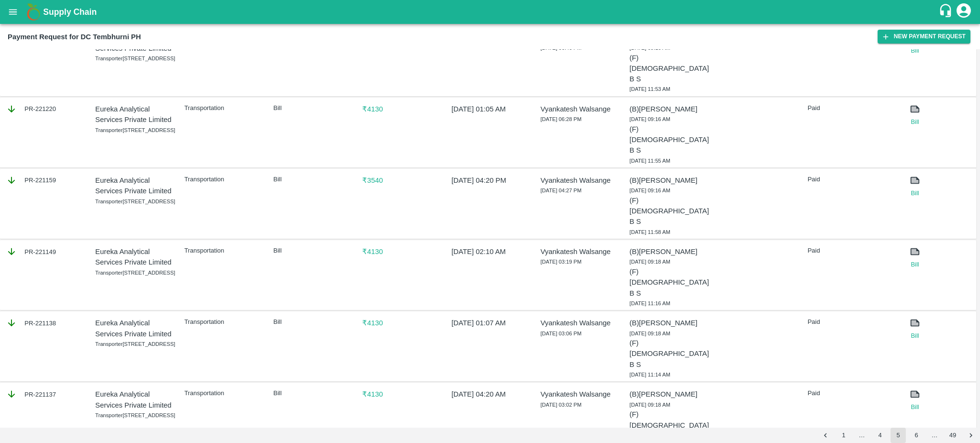
scroll to position [0, 0]
